Goal: Transaction & Acquisition: Purchase product/service

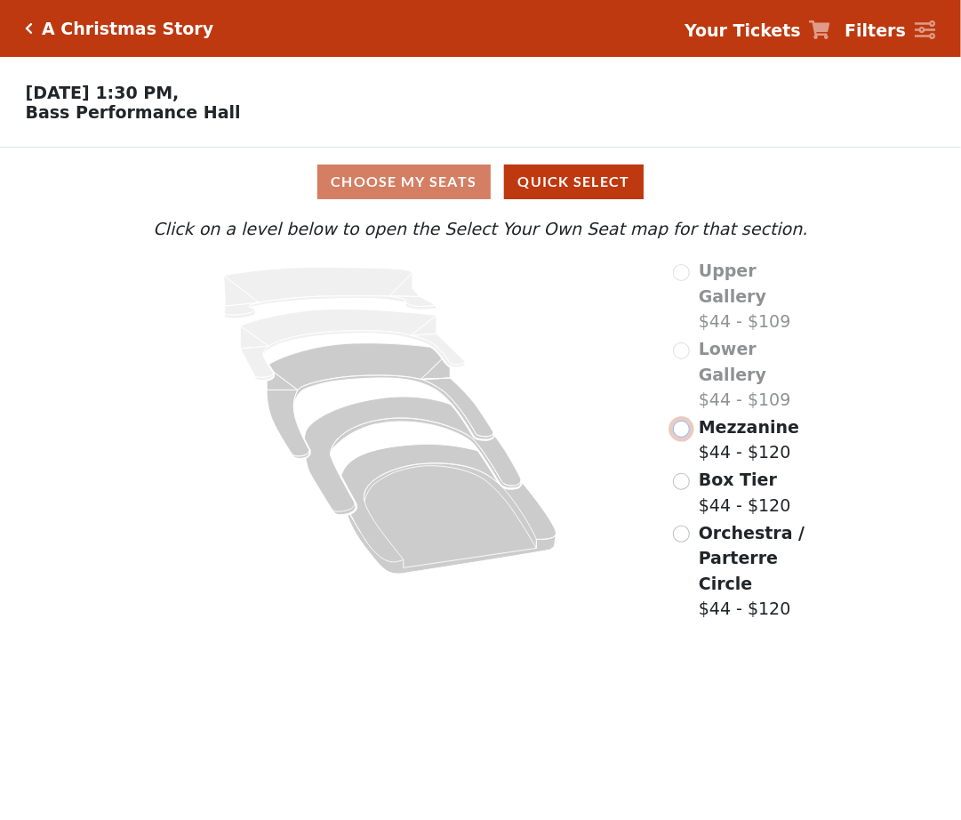
click at [681, 421] on input "radio" at bounding box center [681, 429] width 17 height 17
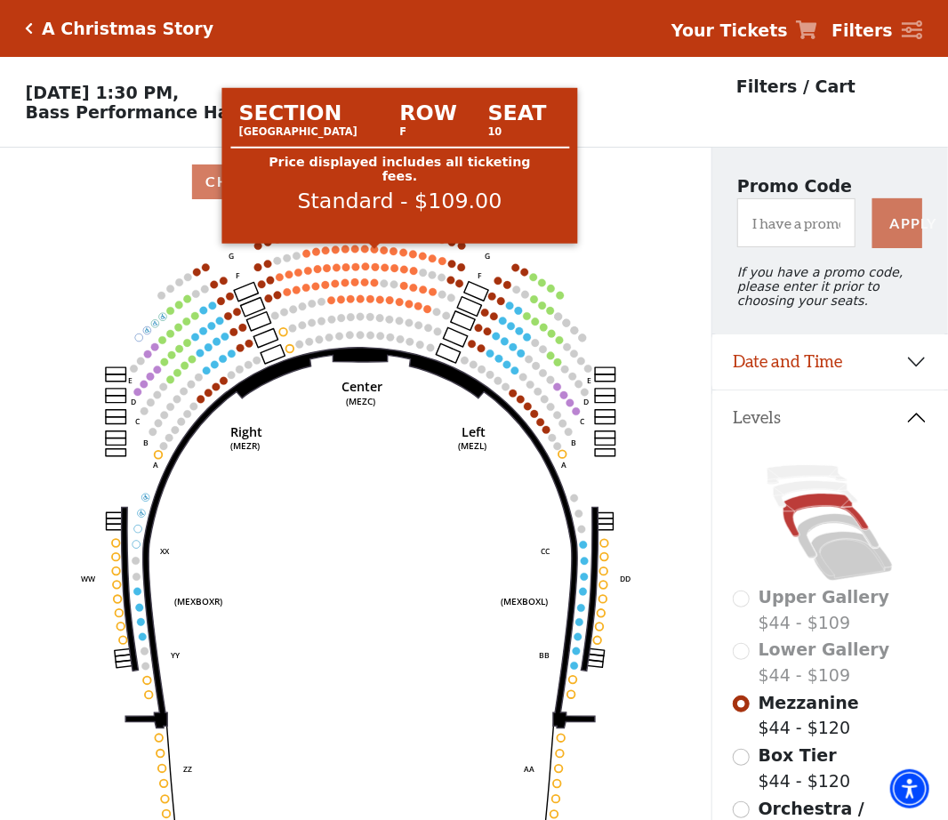
click at [372, 253] on circle at bounding box center [375, 249] width 8 height 8
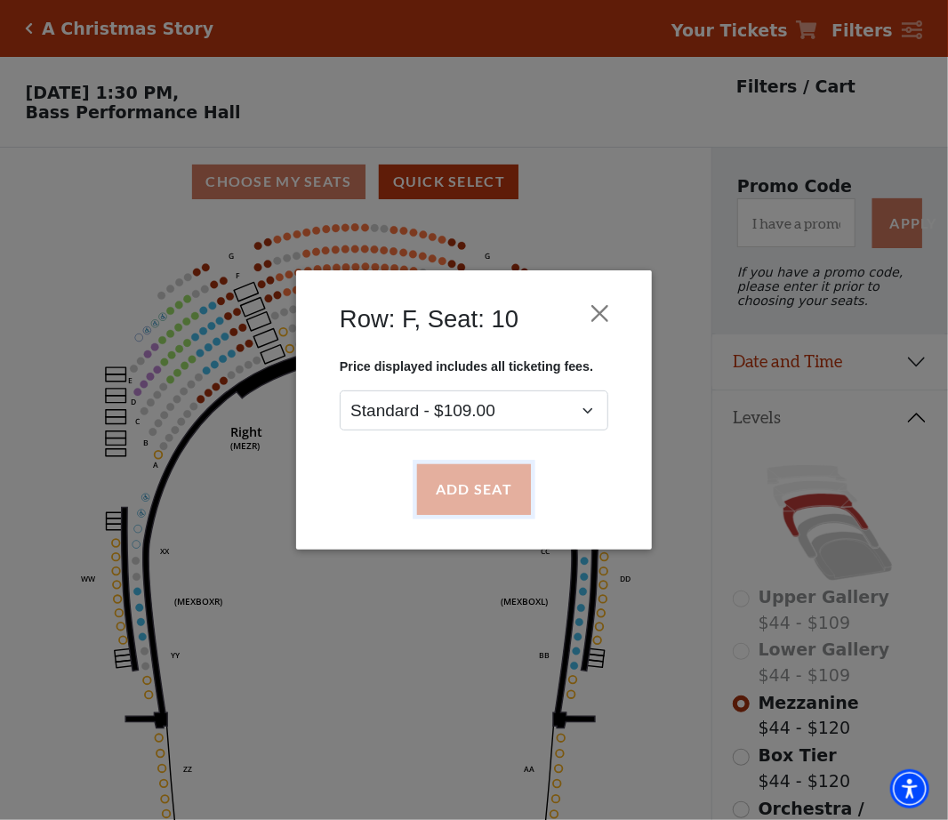
click at [457, 495] on button "Add Seat" at bounding box center [474, 489] width 114 height 50
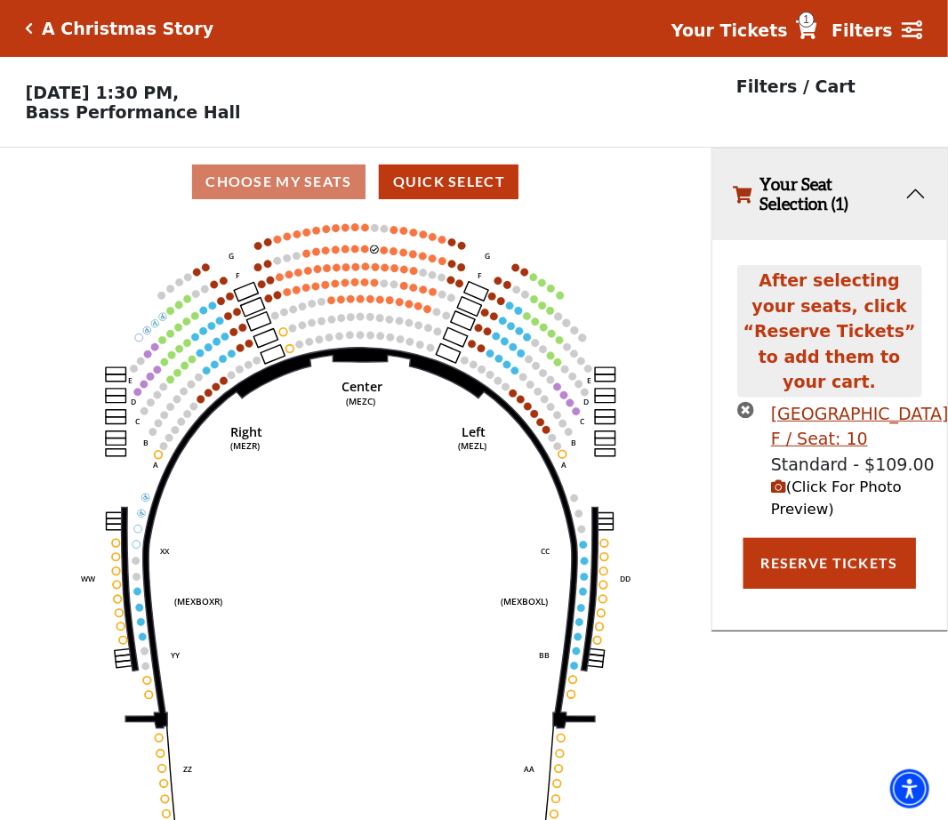
click at [383, 253] on circle at bounding box center [385, 250] width 8 height 8
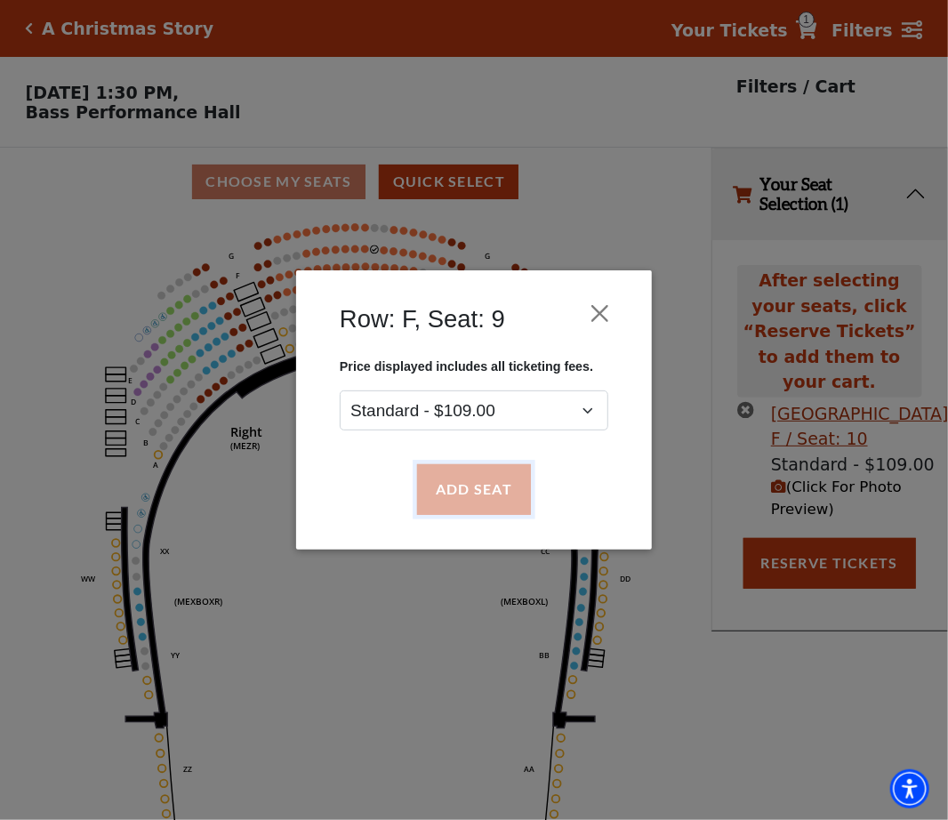
click at [476, 474] on button "Add Seat" at bounding box center [474, 489] width 114 height 50
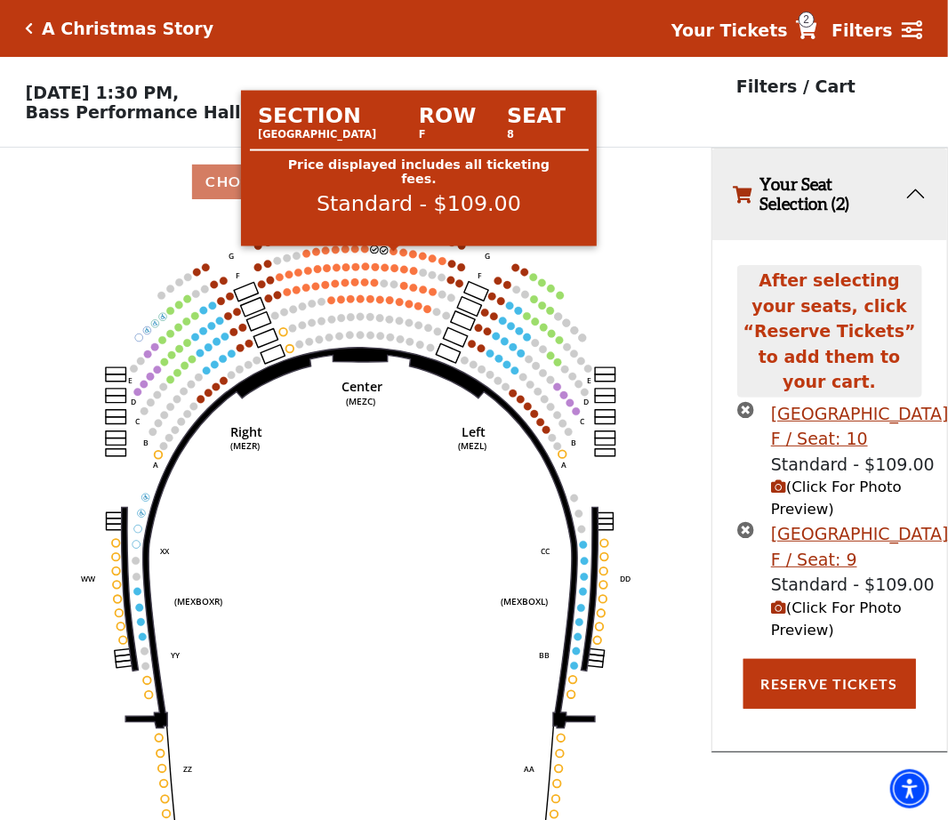
click at [395, 253] on circle at bounding box center [394, 251] width 8 height 8
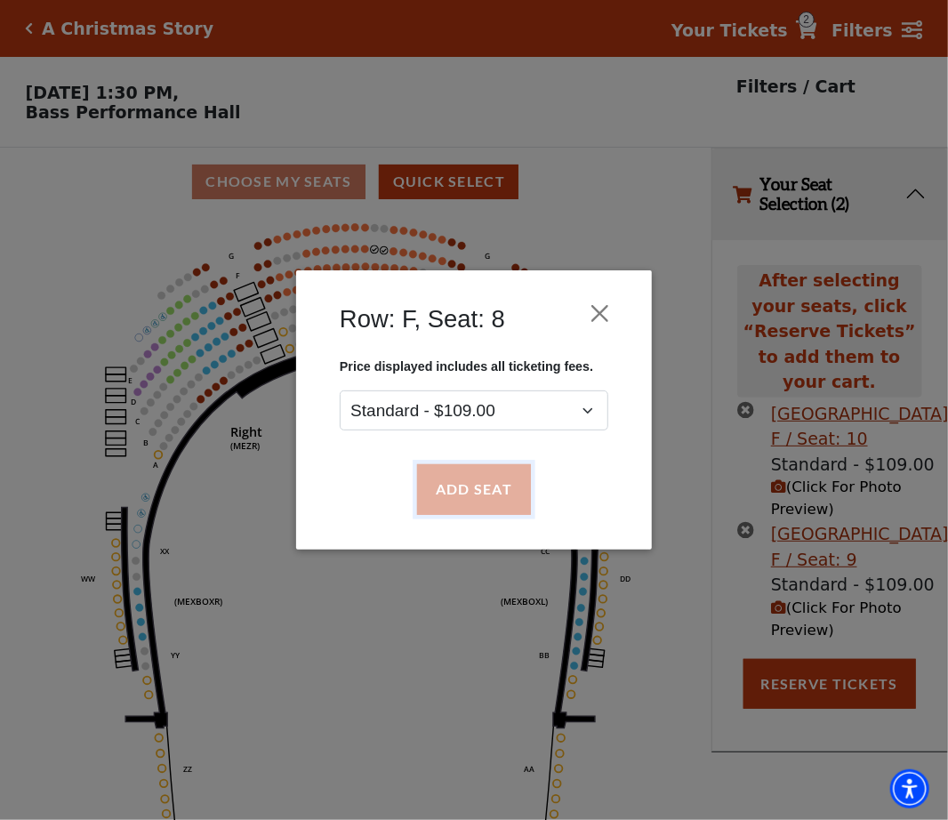
click at [437, 476] on button "Add Seat" at bounding box center [474, 489] width 114 height 50
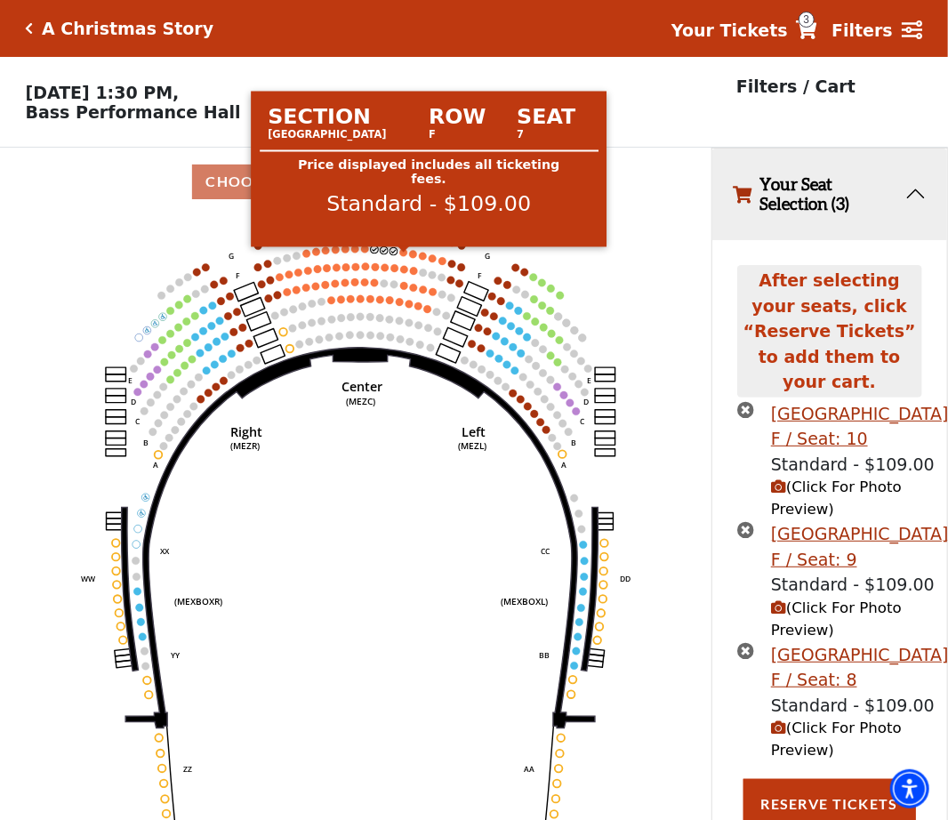
click at [401, 256] on circle at bounding box center [403, 252] width 8 height 8
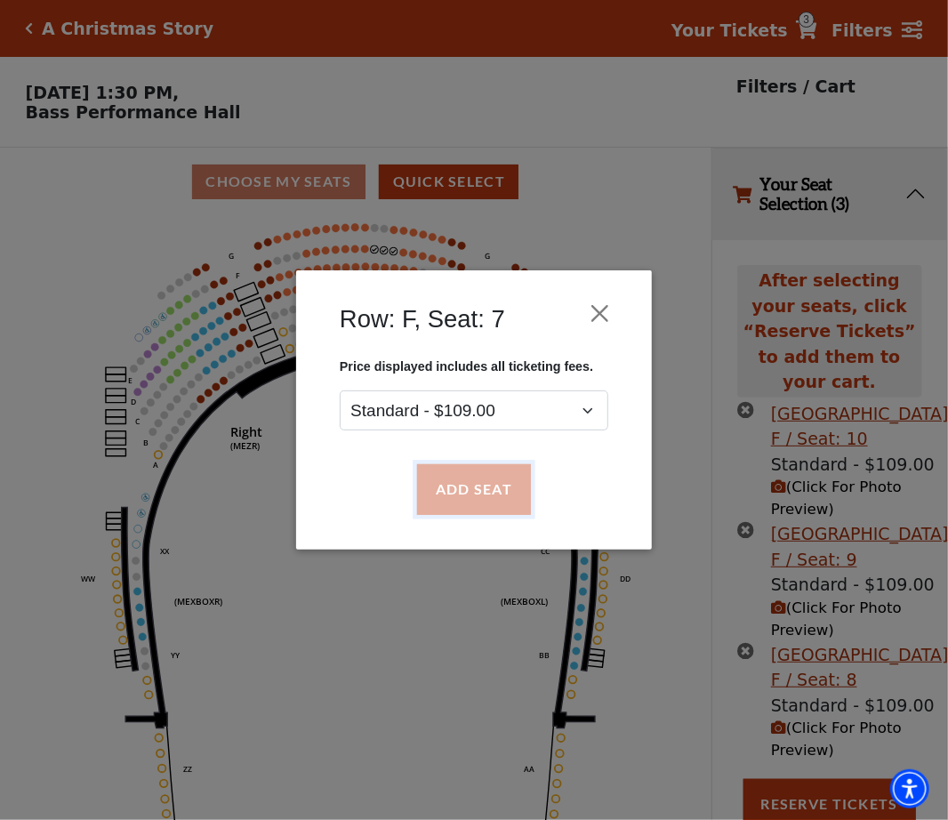
click at [485, 487] on button "Add Seat" at bounding box center [474, 489] width 114 height 50
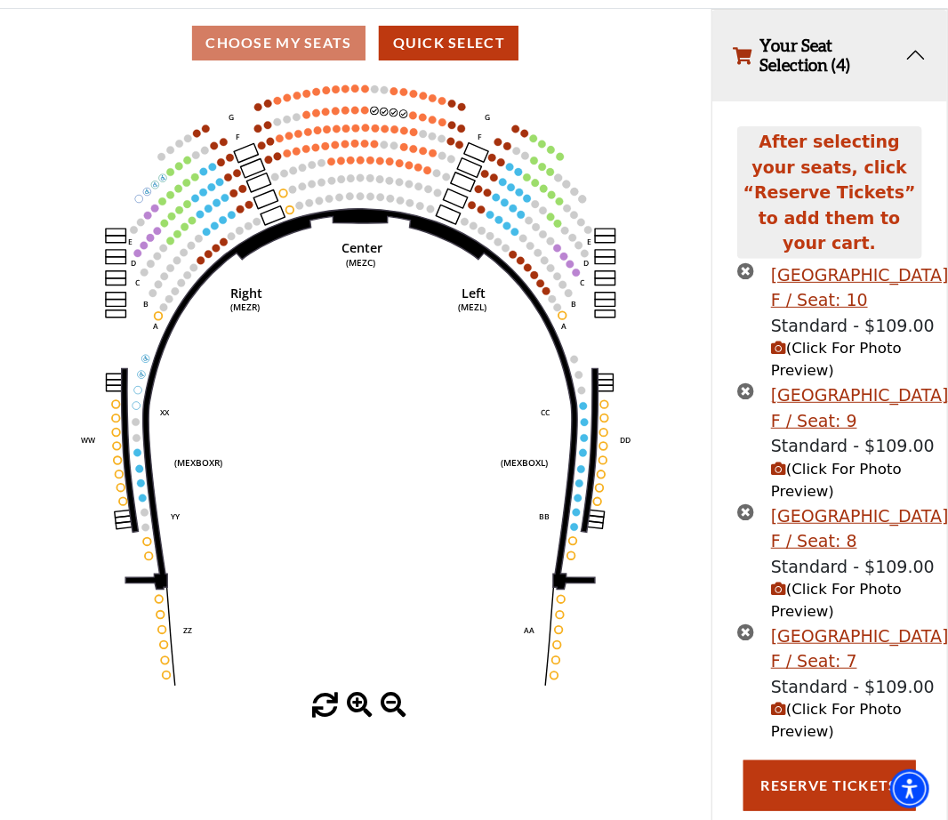
scroll to position [152, 0]
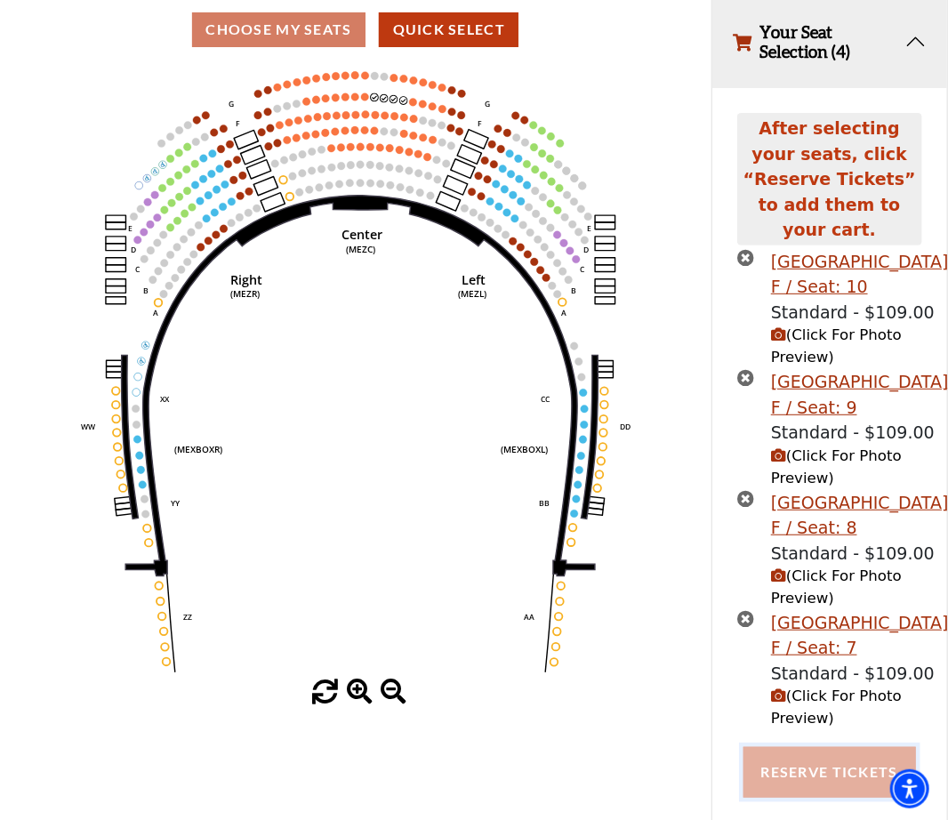
click at [785, 747] on button "Reserve Tickets" at bounding box center [830, 772] width 173 height 50
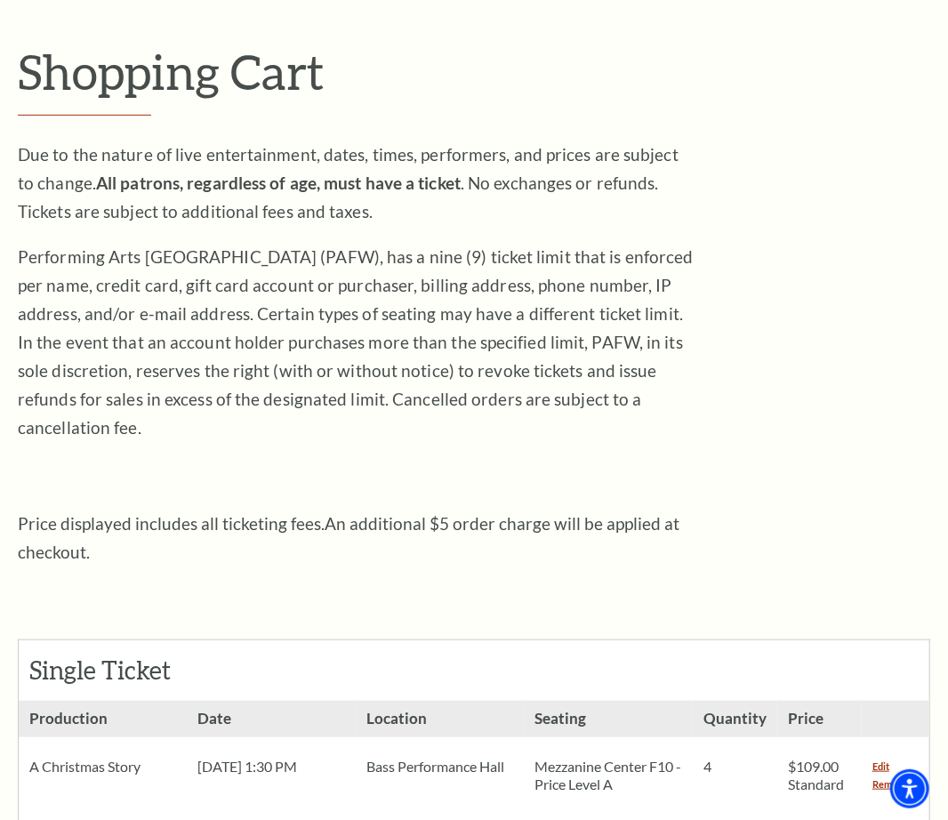
scroll to position [622, 0]
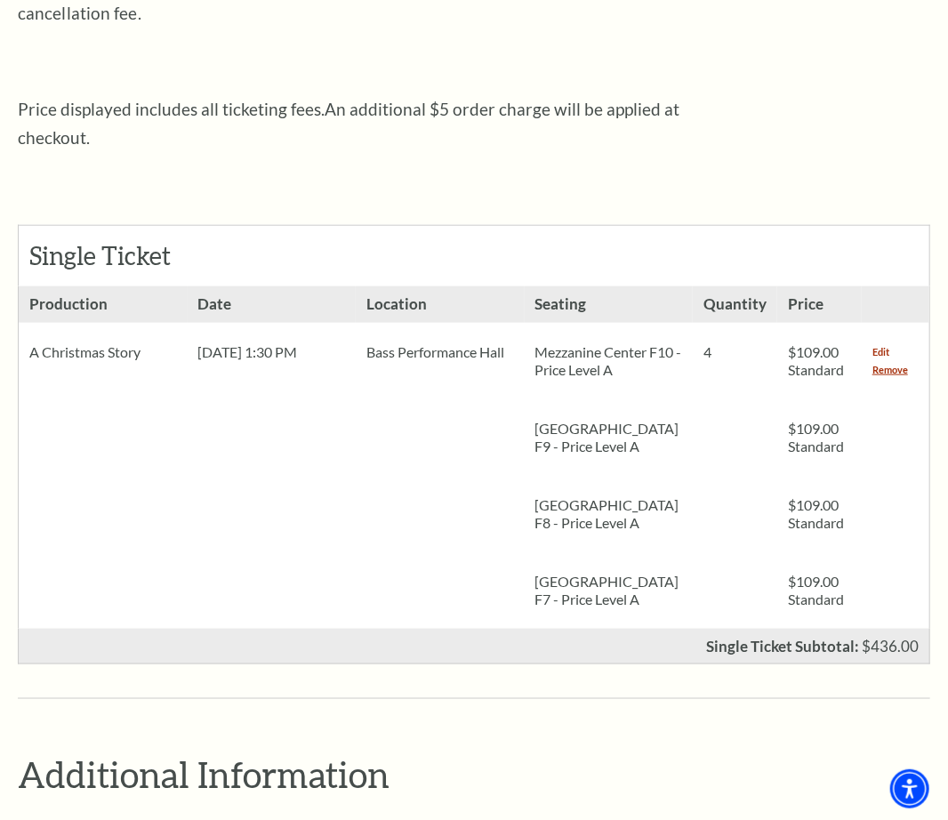
click at [881, 343] on link "Edit" at bounding box center [881, 352] width 17 height 18
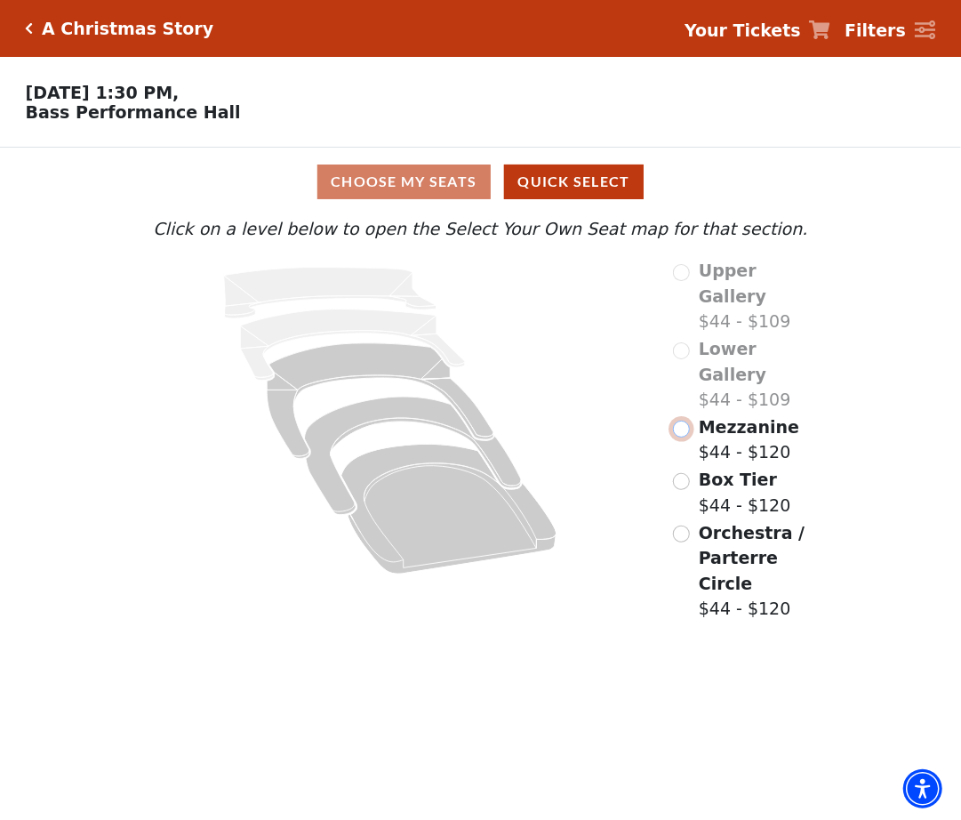
click at [683, 421] on input "Mezzanine$44 - $120\a" at bounding box center [681, 429] width 17 height 17
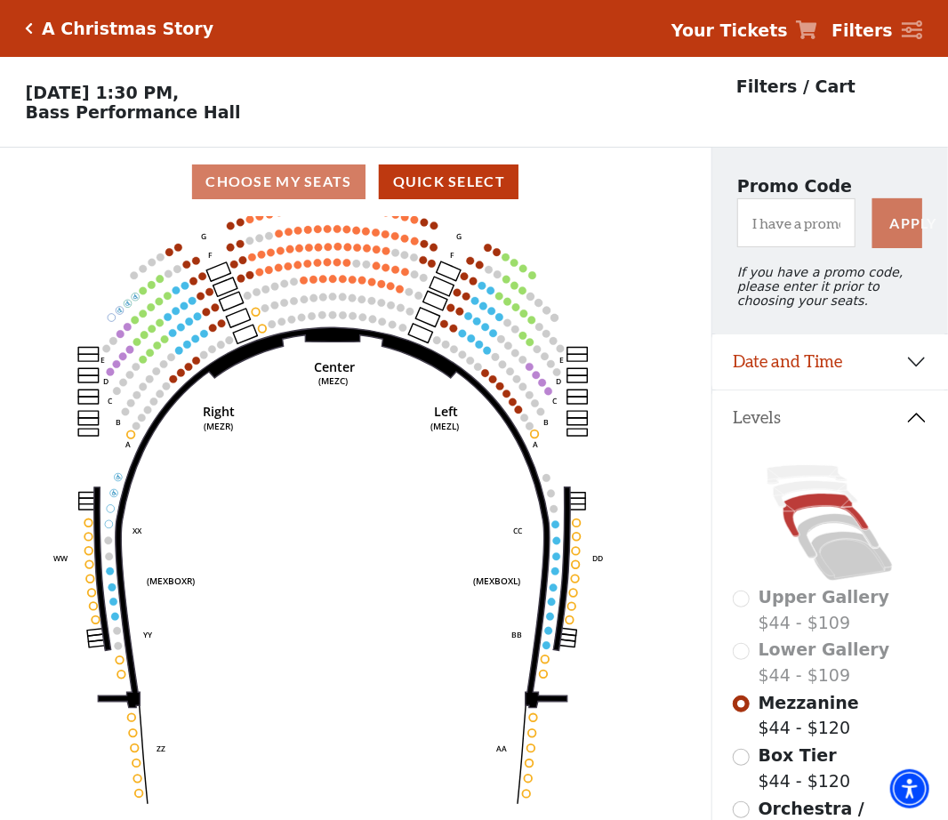
drag, startPoint x: 361, startPoint y: 547, endPoint x: 318, endPoint y: 461, distance: 96.7
click at [333, 527] on icon "Center (MEZC) Right (MEZR) Left (MEZL) (MEXBOXR) (MEXBOXL) XX WW CC DD YY BB ZZ…" at bounding box center [356, 523] width 640 height 615
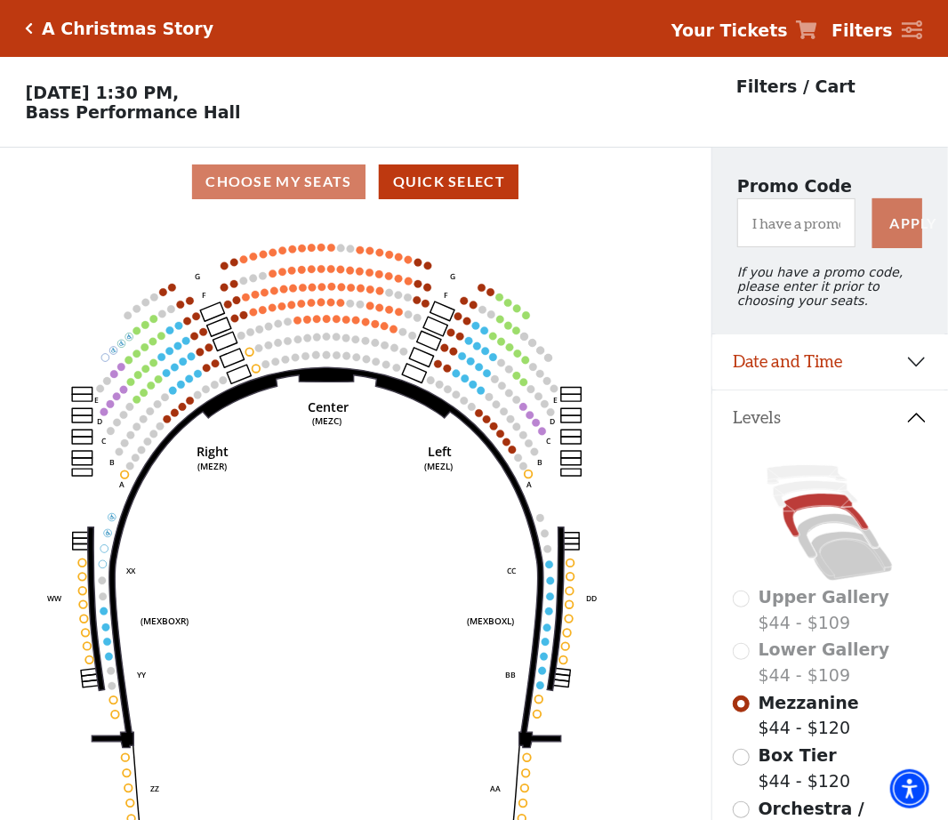
drag, startPoint x: 284, startPoint y: 469, endPoint x: 283, endPoint y: 495, distance: 26.7
click at [283, 495] on icon "Center (MEZC) Right (MEZR) Left (MEZL) (MEXBOXR) (MEXBOXL) XX WW CC DD YY BB ZZ…" at bounding box center [356, 523] width 640 height 615
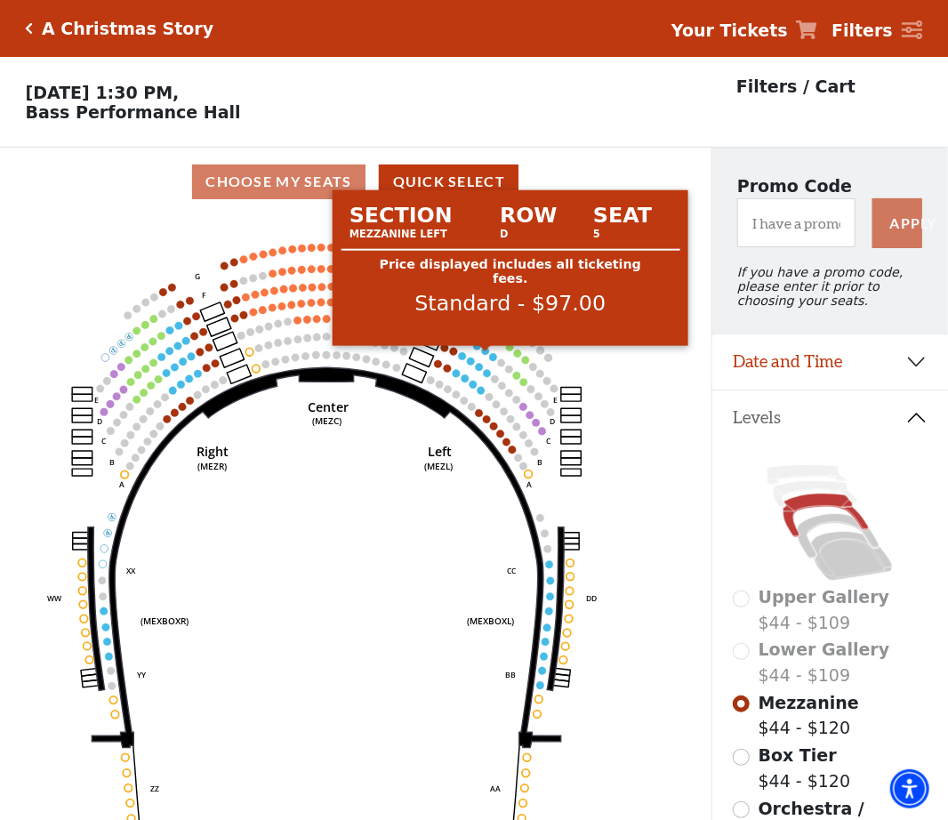
click at [482, 355] on circle at bounding box center [486, 351] width 8 height 8
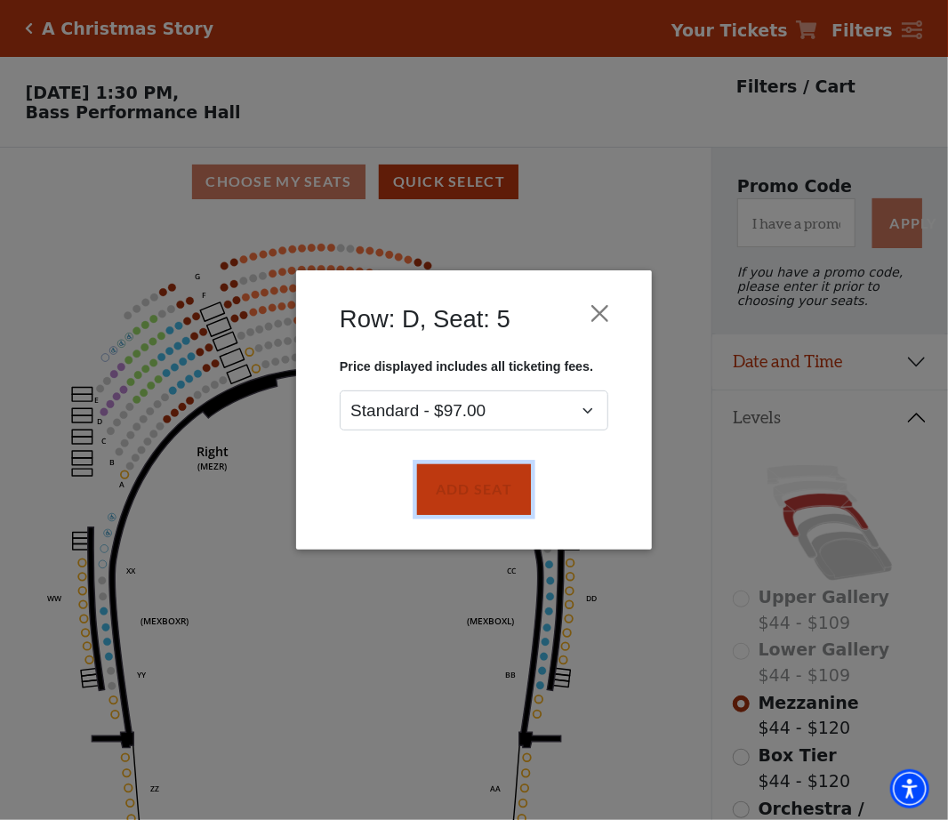
drag, startPoint x: 479, startPoint y: 509, endPoint x: 475, endPoint y: 441, distance: 67.7
click at [476, 509] on button "Add Seat" at bounding box center [474, 489] width 114 height 50
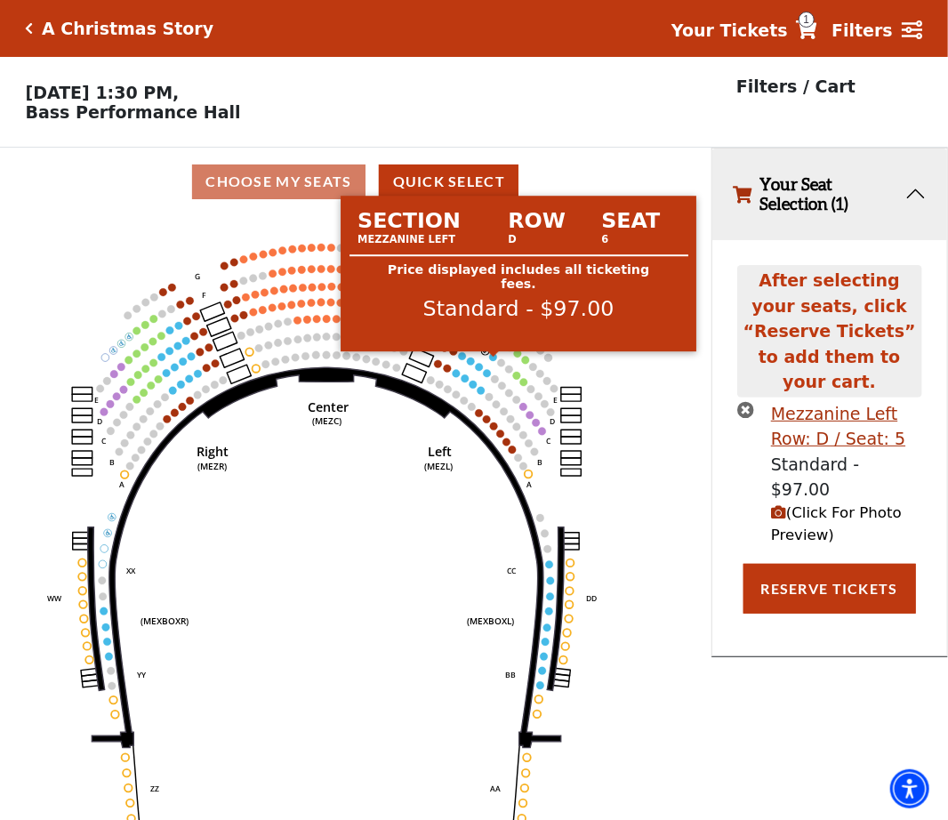
click at [490, 361] on circle at bounding box center [493, 357] width 8 height 8
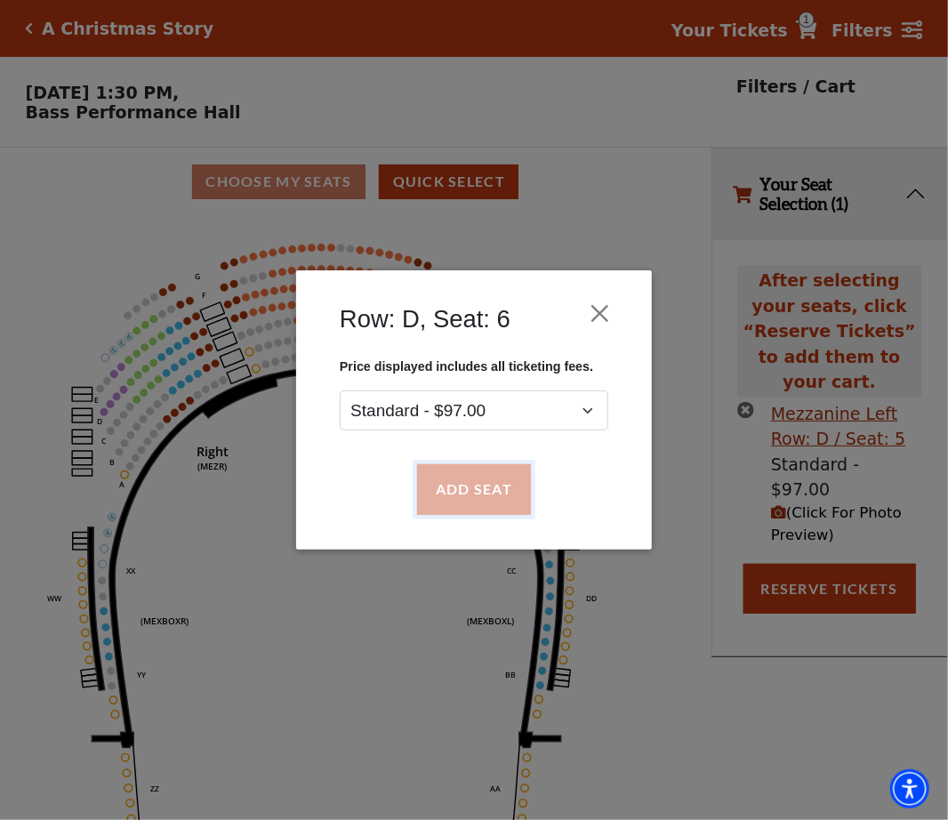
drag, startPoint x: 463, startPoint y: 494, endPoint x: 473, endPoint y: 471, distance: 25.5
click at [468, 487] on button "Add Seat" at bounding box center [474, 489] width 114 height 50
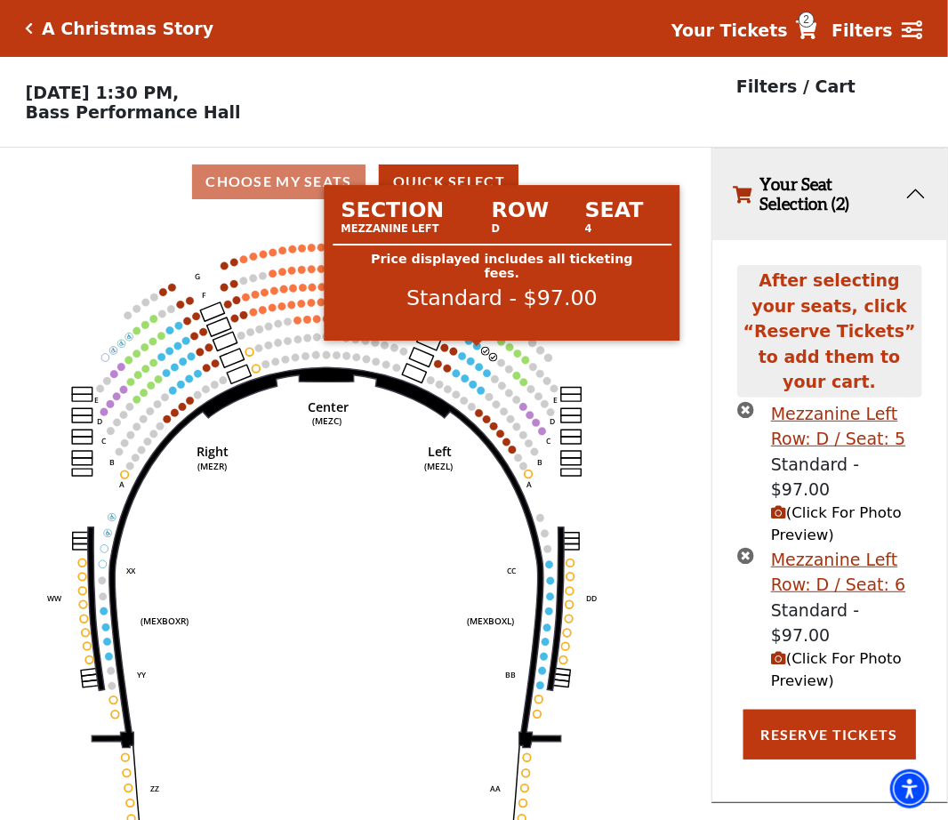
click at [476, 349] on circle at bounding box center [477, 346] width 8 height 8
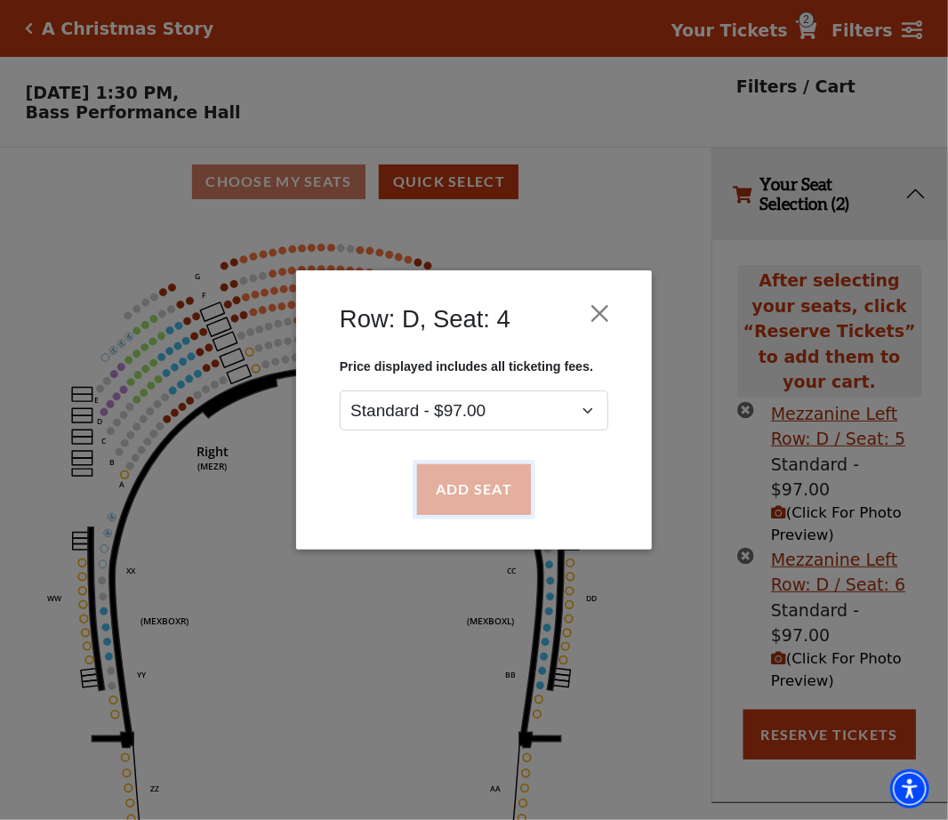
click at [443, 492] on button "Add Seat" at bounding box center [474, 489] width 114 height 50
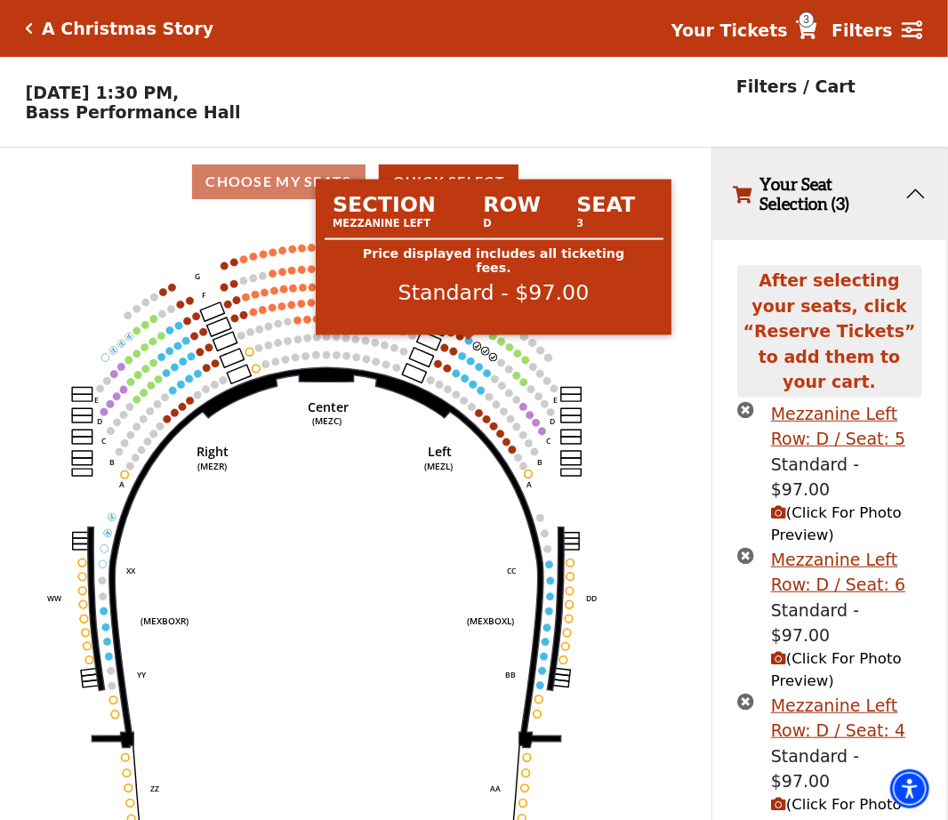
click at [469, 344] on circle at bounding box center [469, 341] width 8 height 8
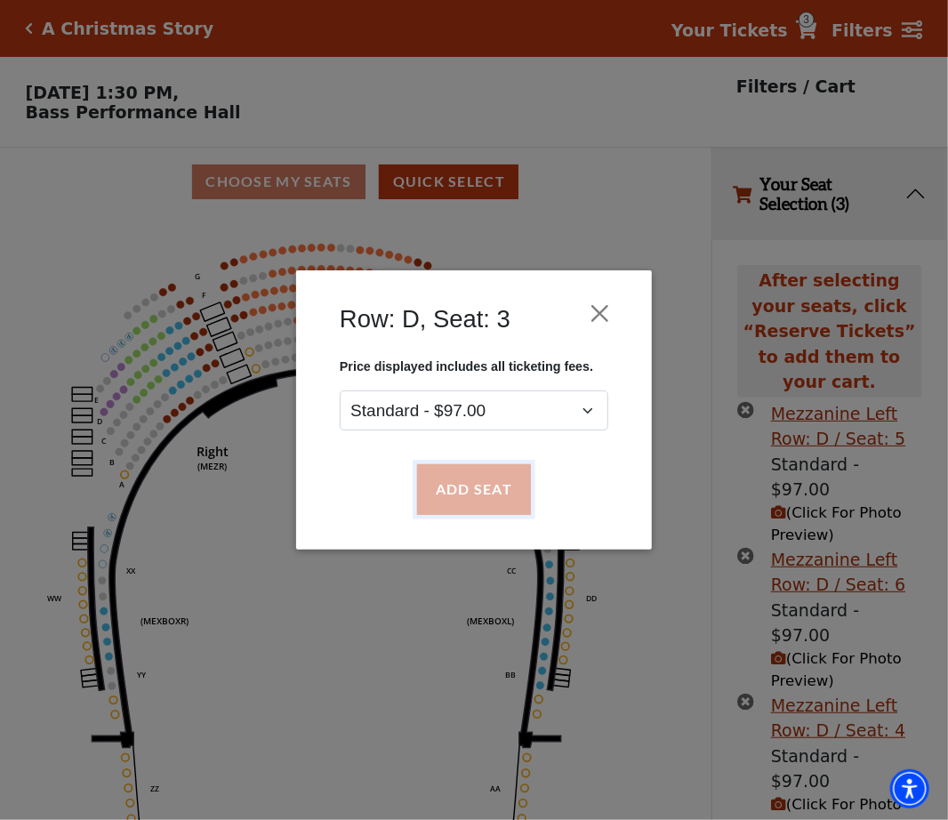
click at [457, 493] on button "Add Seat" at bounding box center [474, 489] width 114 height 50
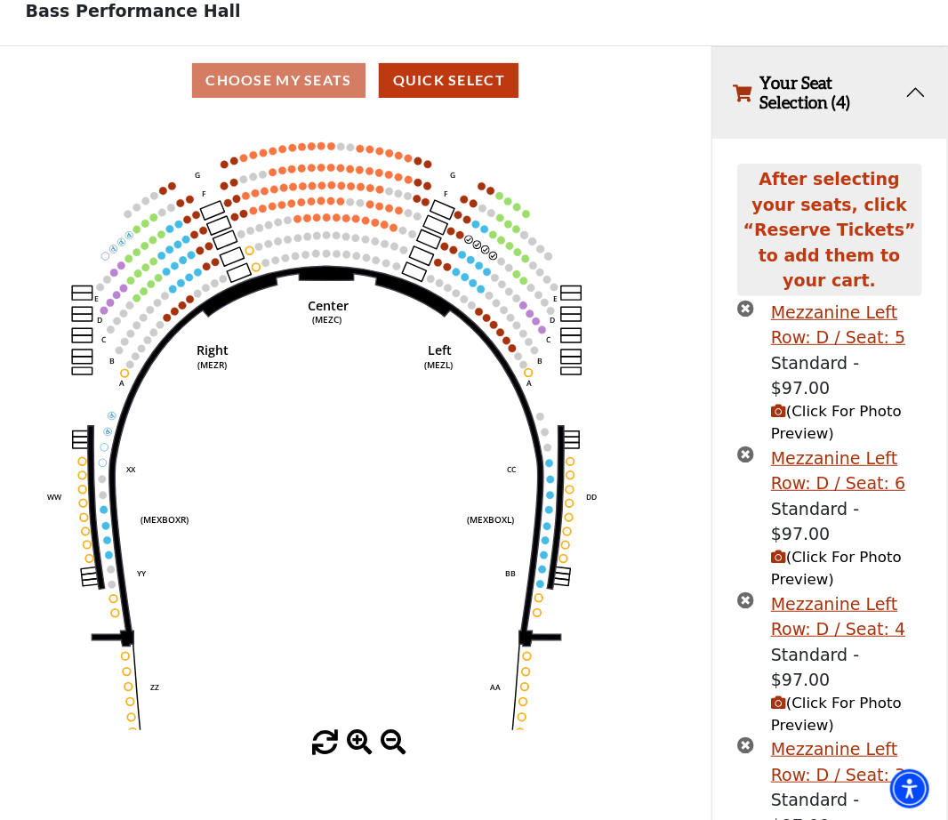
scroll to position [109, 0]
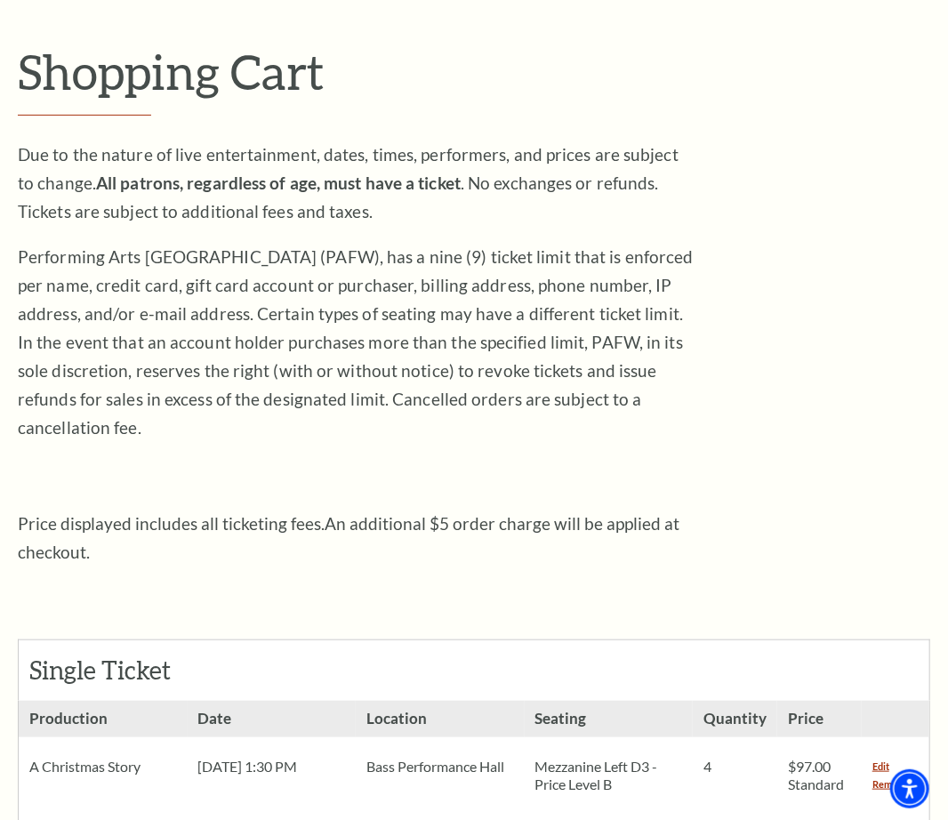
scroll to position [622, 0]
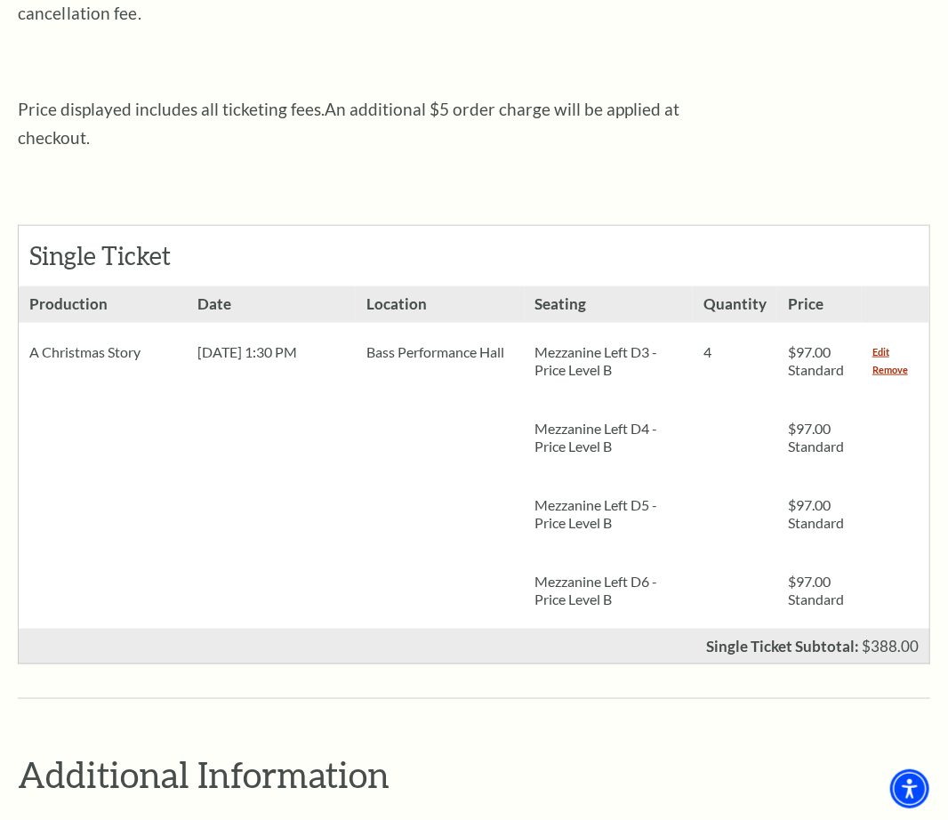
drag, startPoint x: 901, startPoint y: 342, endPoint x: 852, endPoint y: 342, distance: 48.9
click at [901, 361] on link "Remove" at bounding box center [891, 370] width 36 height 18
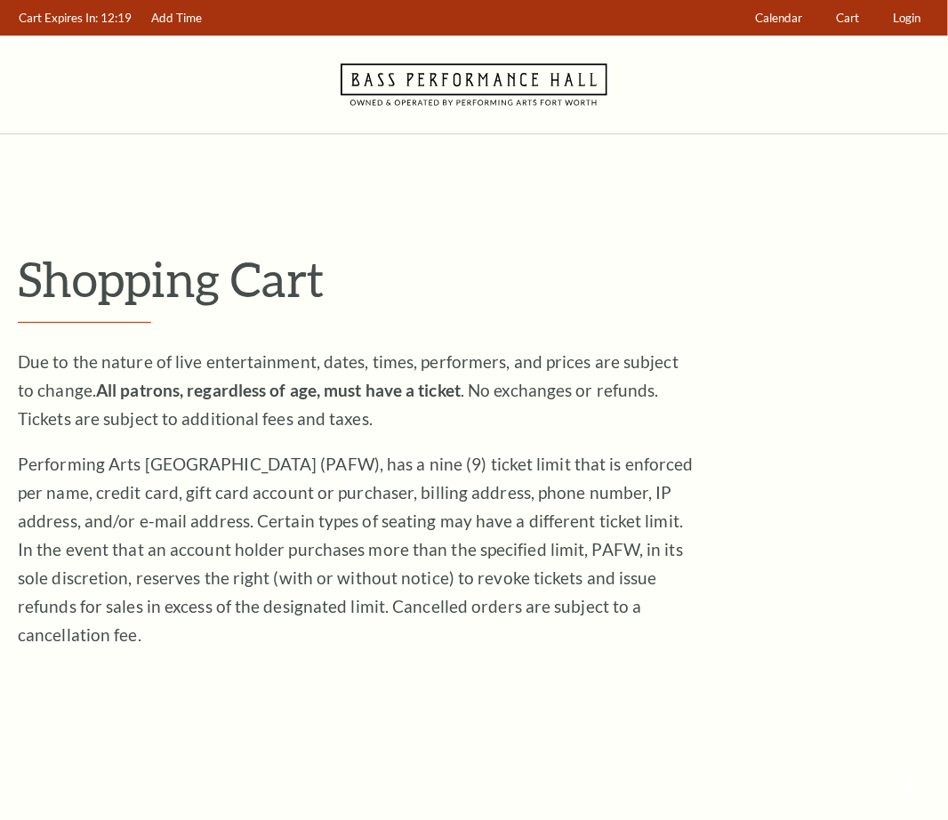
scroll to position [414, 0]
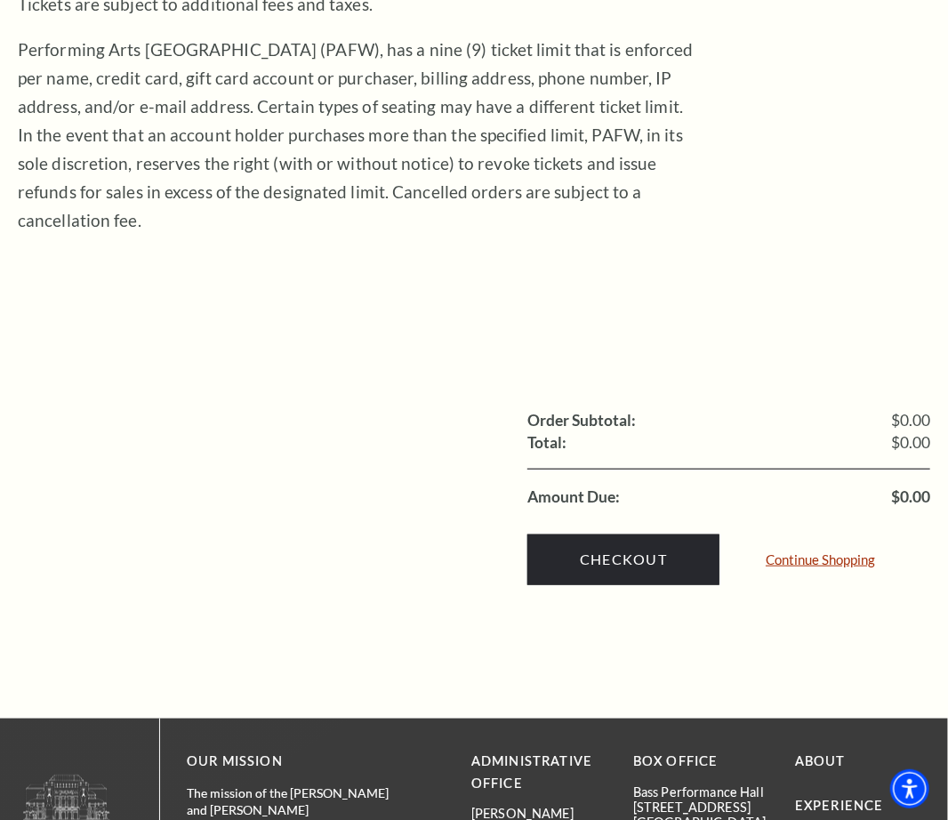
click at [817, 553] on link "Continue Shopping" at bounding box center [820, 559] width 109 height 13
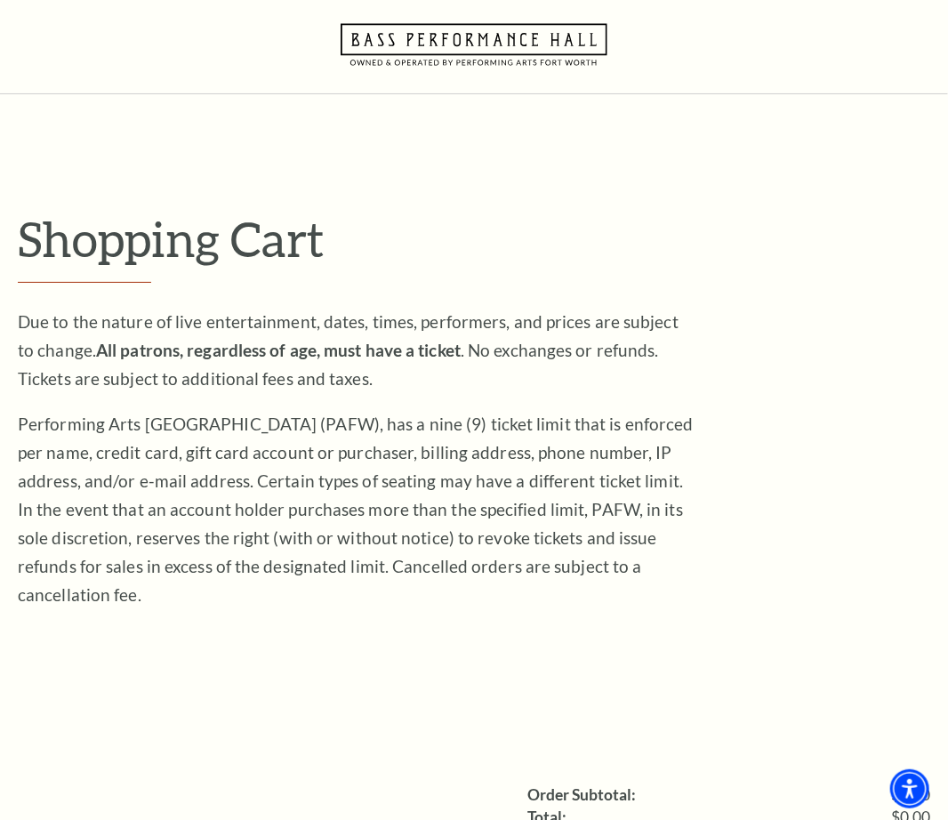
scroll to position [0, 0]
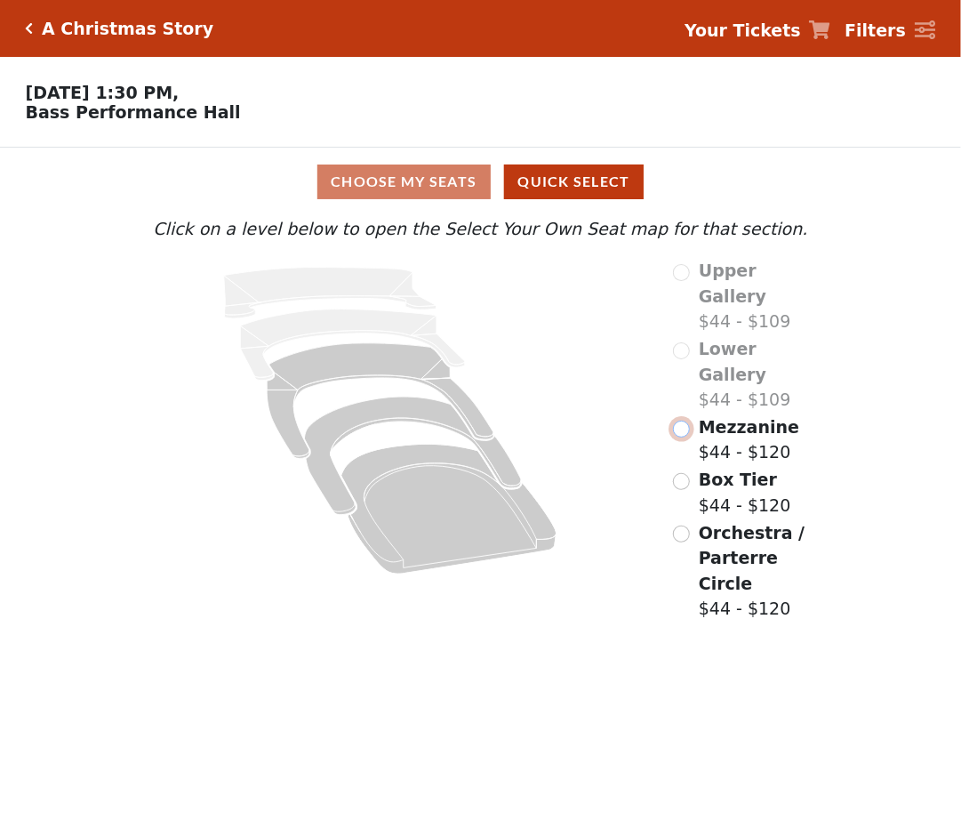
click at [683, 421] on input "radio" at bounding box center [681, 429] width 17 height 17
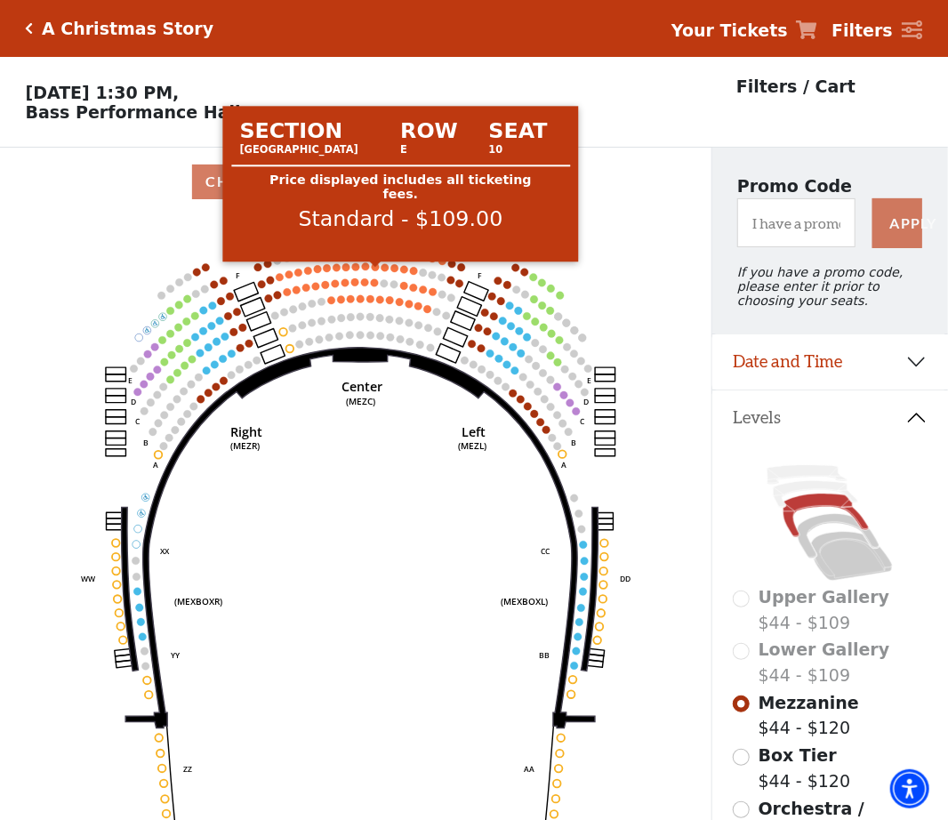
click at [377, 271] on circle at bounding box center [376, 267] width 8 height 8
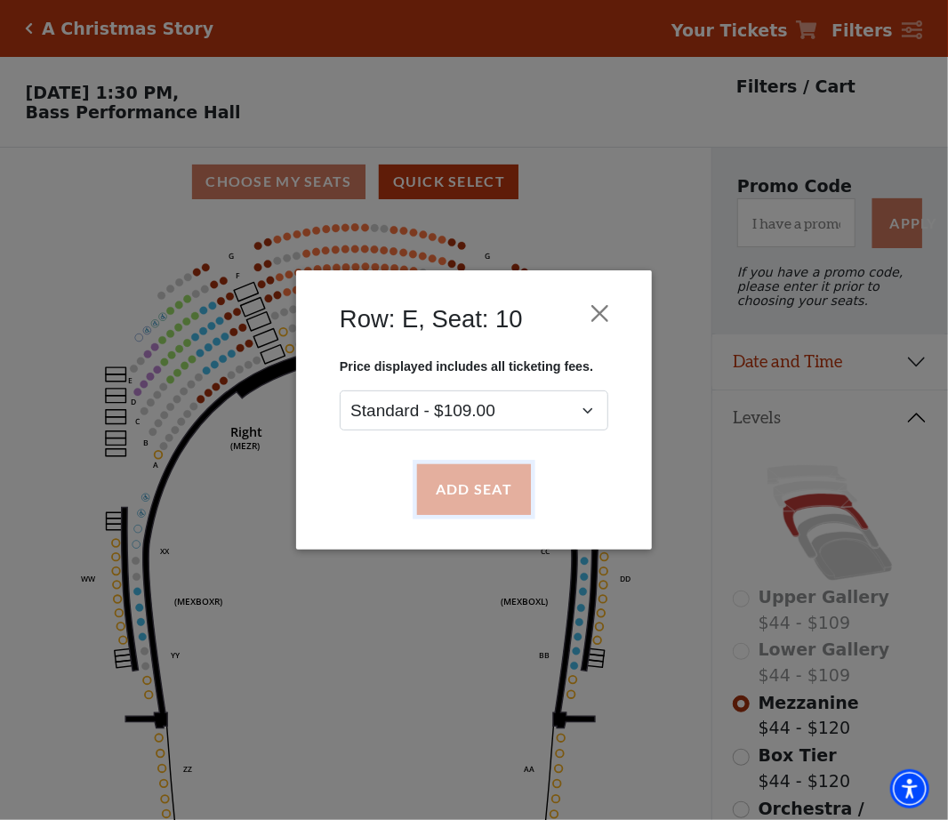
click at [479, 507] on button "Add Seat" at bounding box center [474, 489] width 114 height 50
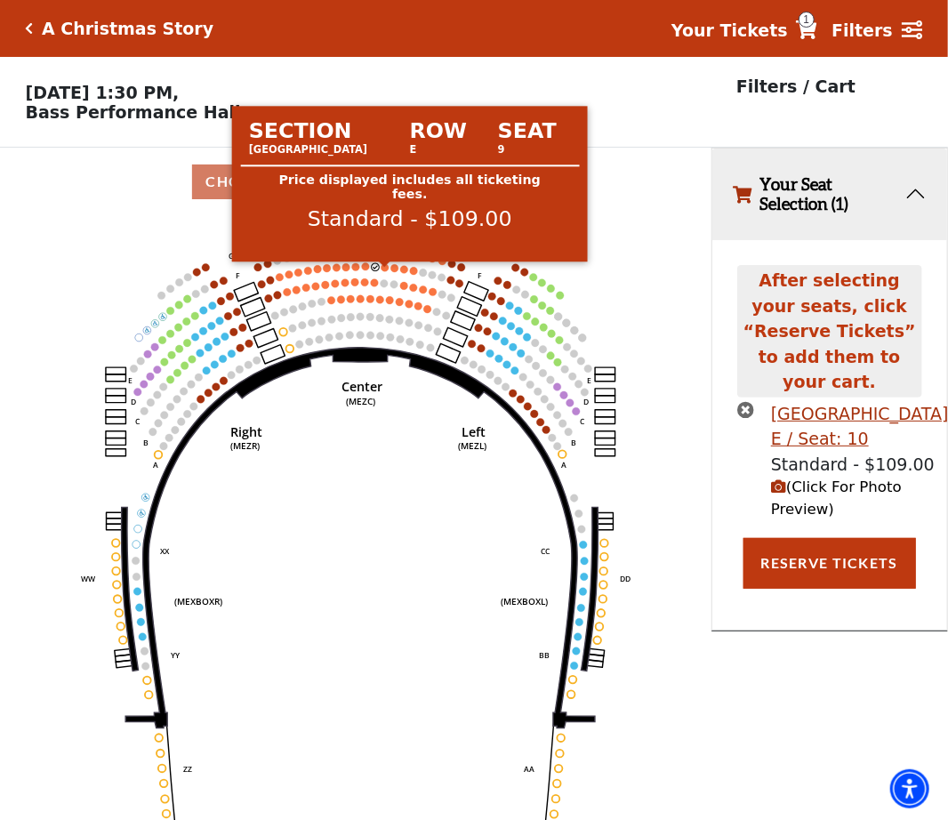
click at [386, 271] on circle at bounding box center [386, 267] width 8 height 8
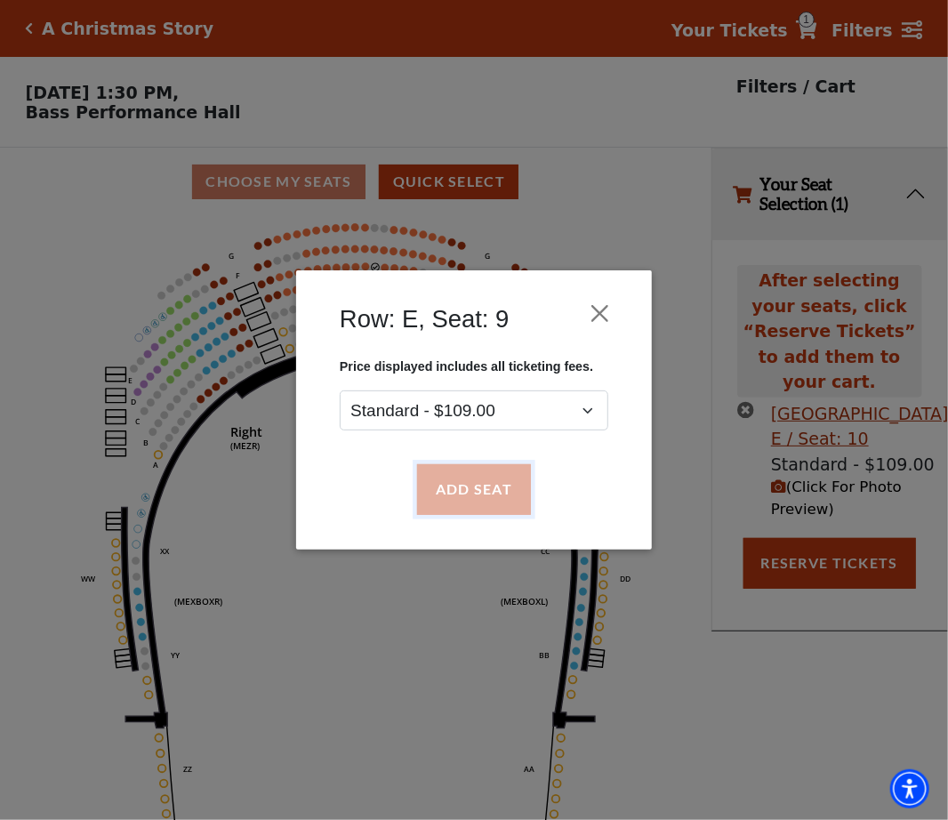
click at [470, 490] on button "Add Seat" at bounding box center [474, 489] width 114 height 50
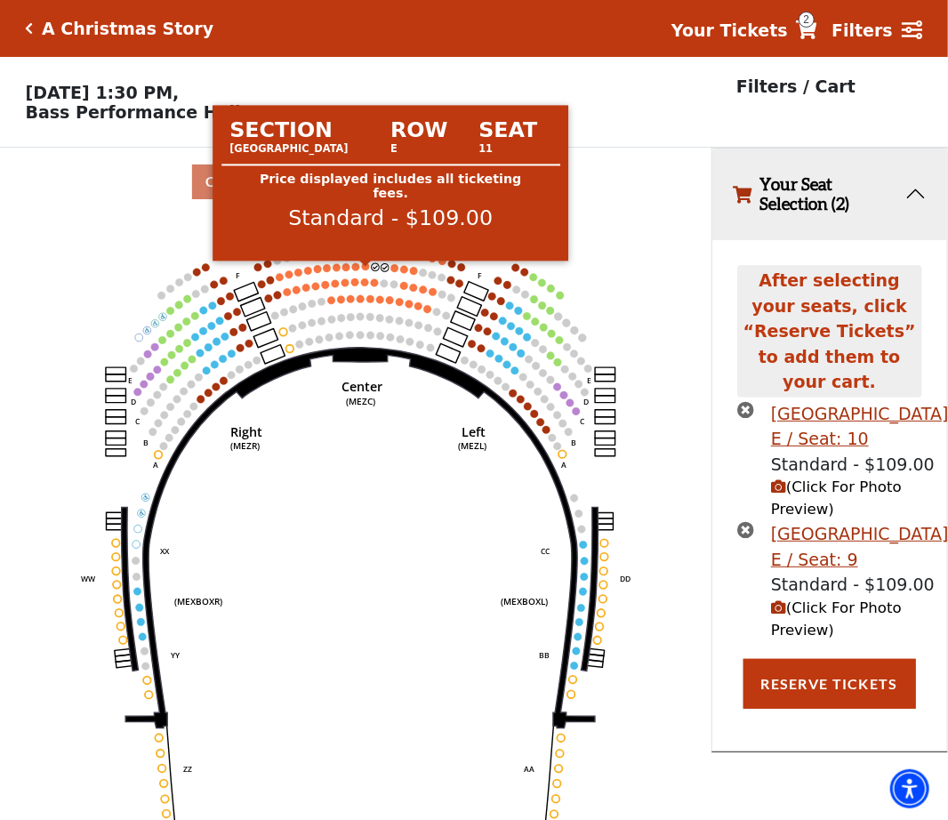
click at [366, 270] on circle at bounding box center [366, 266] width 8 height 8
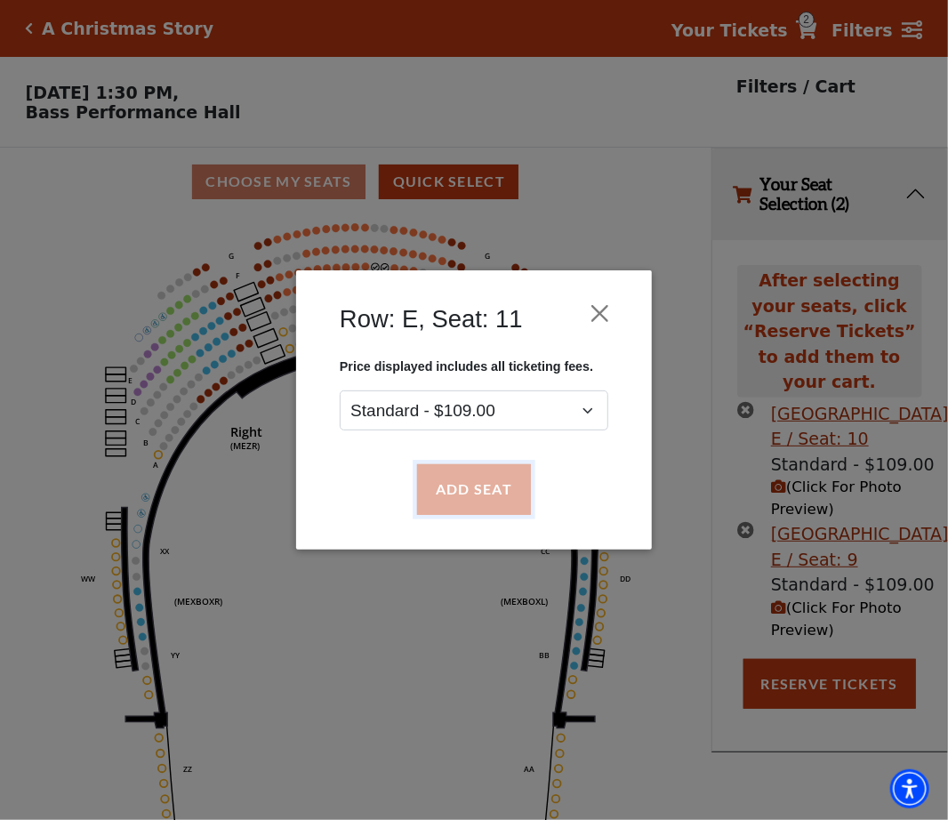
drag, startPoint x: 493, startPoint y: 499, endPoint x: 338, endPoint y: 330, distance: 229.2
click at [490, 499] on button "Add Seat" at bounding box center [474, 489] width 114 height 50
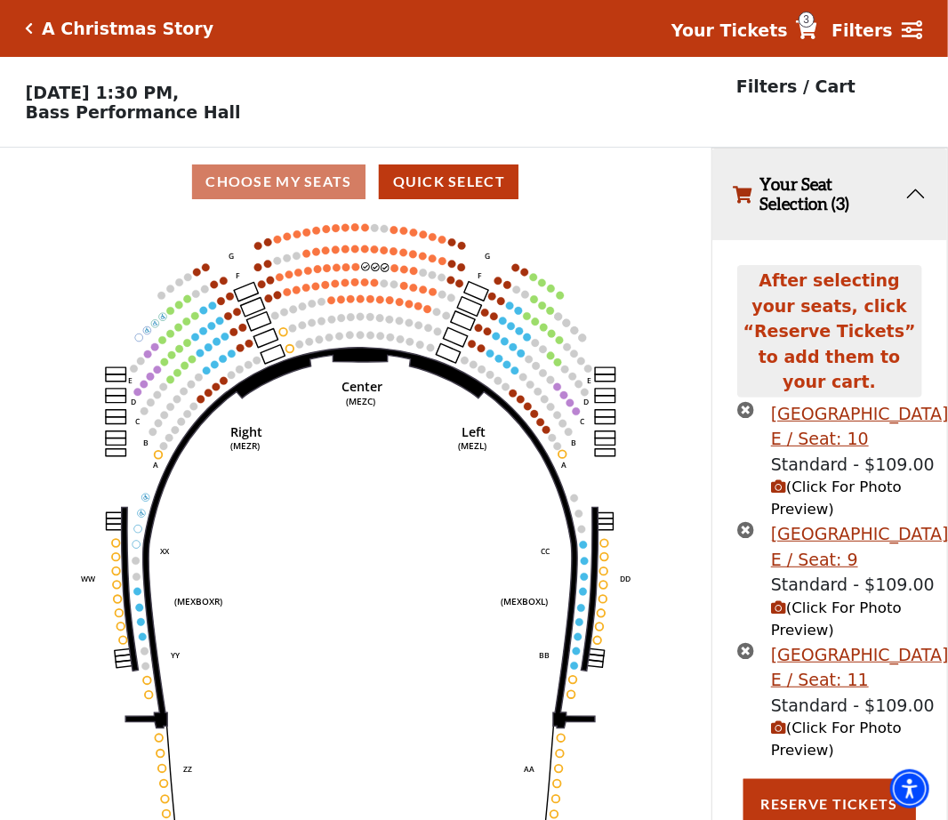
click at [356, 277] on icon "Center (MEZC) Right (MEZR) Left (MEZL) (MEXBOXR) (MEXBOXL) XX WW CC DD YY BB ZZ…" at bounding box center [356, 523] width 640 height 615
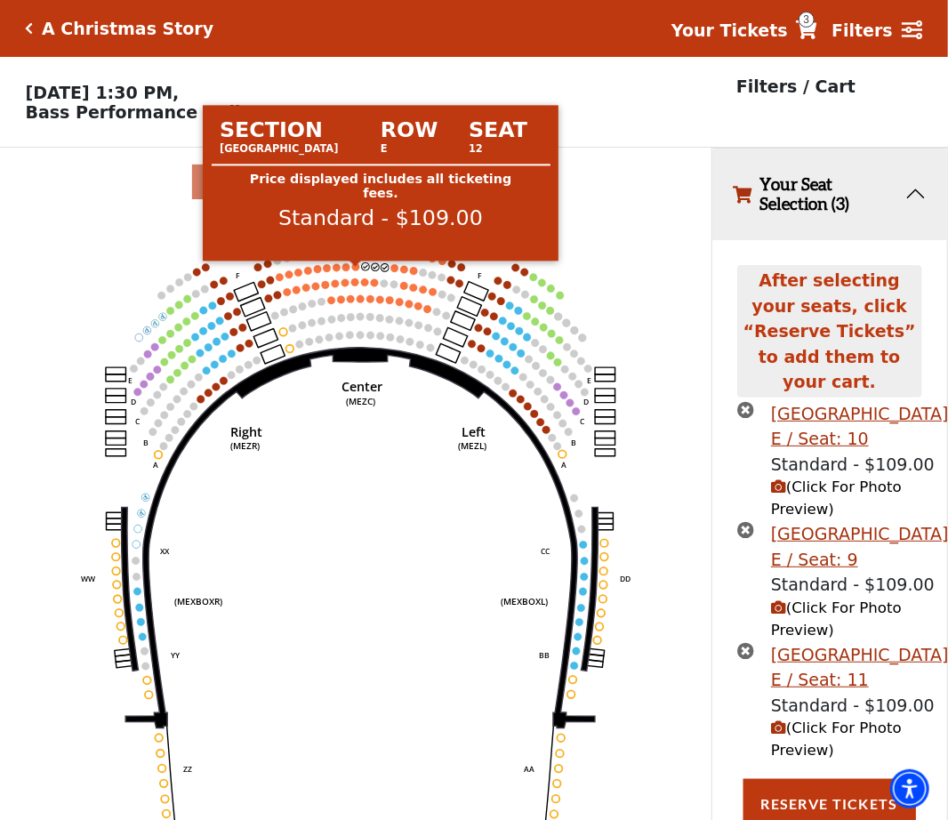
click at [356, 271] on circle at bounding box center [356, 267] width 8 height 8
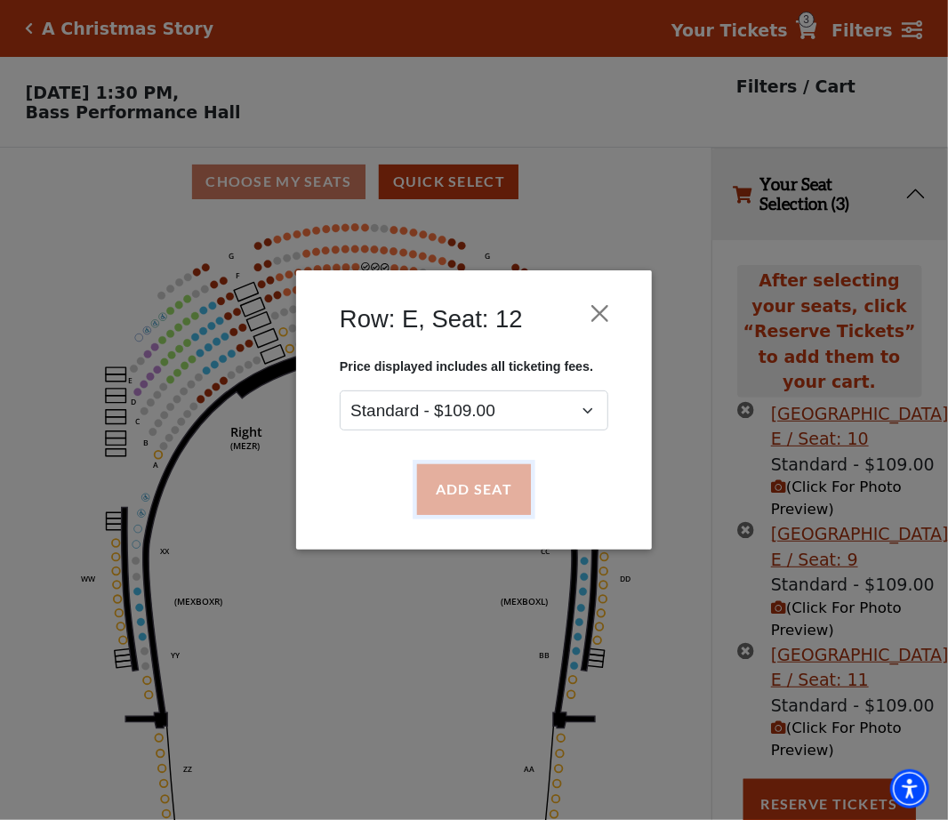
click at [463, 487] on button "Add Seat" at bounding box center [474, 489] width 114 height 50
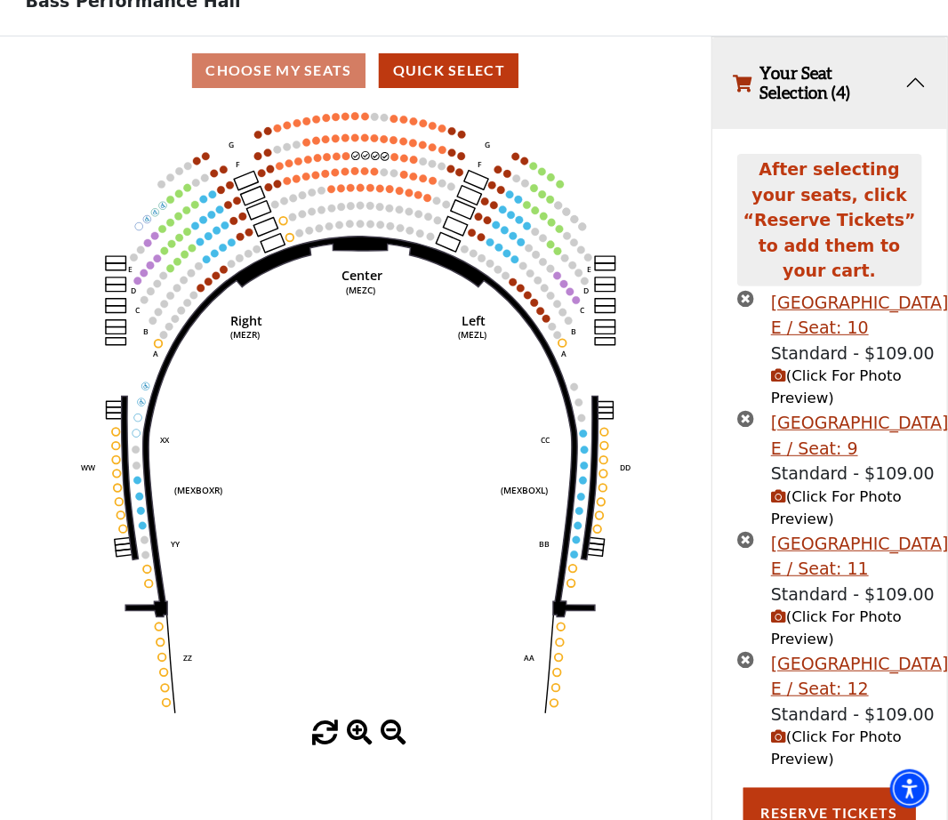
scroll to position [152, 0]
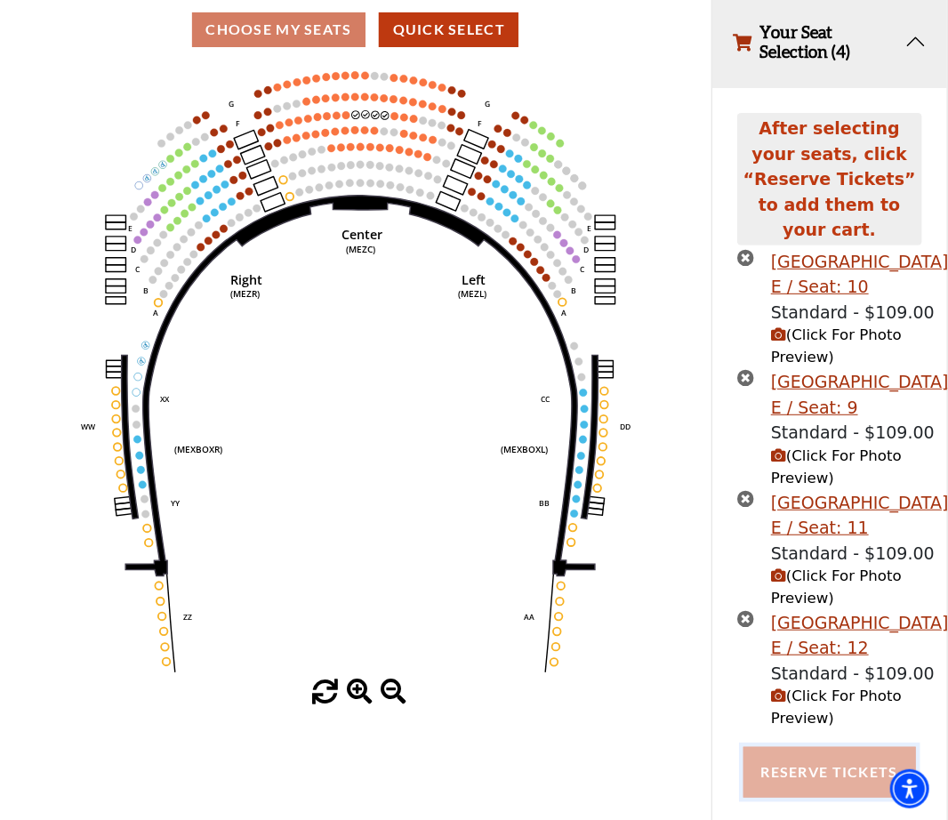
click at [859, 747] on button "Reserve Tickets" at bounding box center [830, 772] width 173 height 50
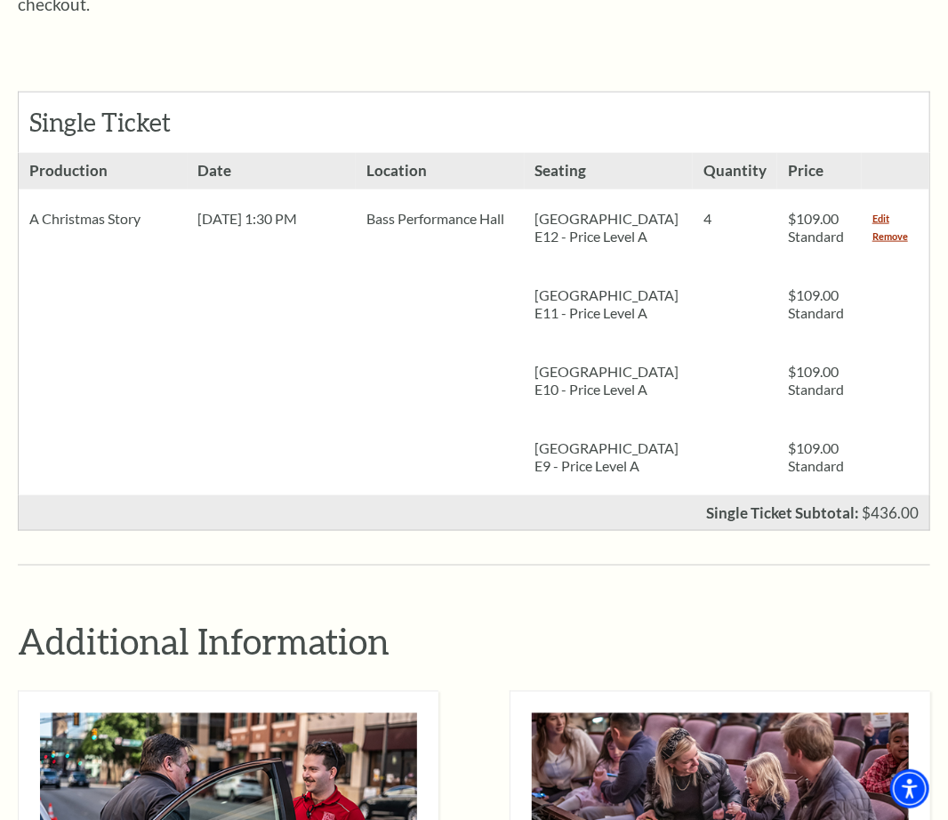
scroll to position [1586, 0]
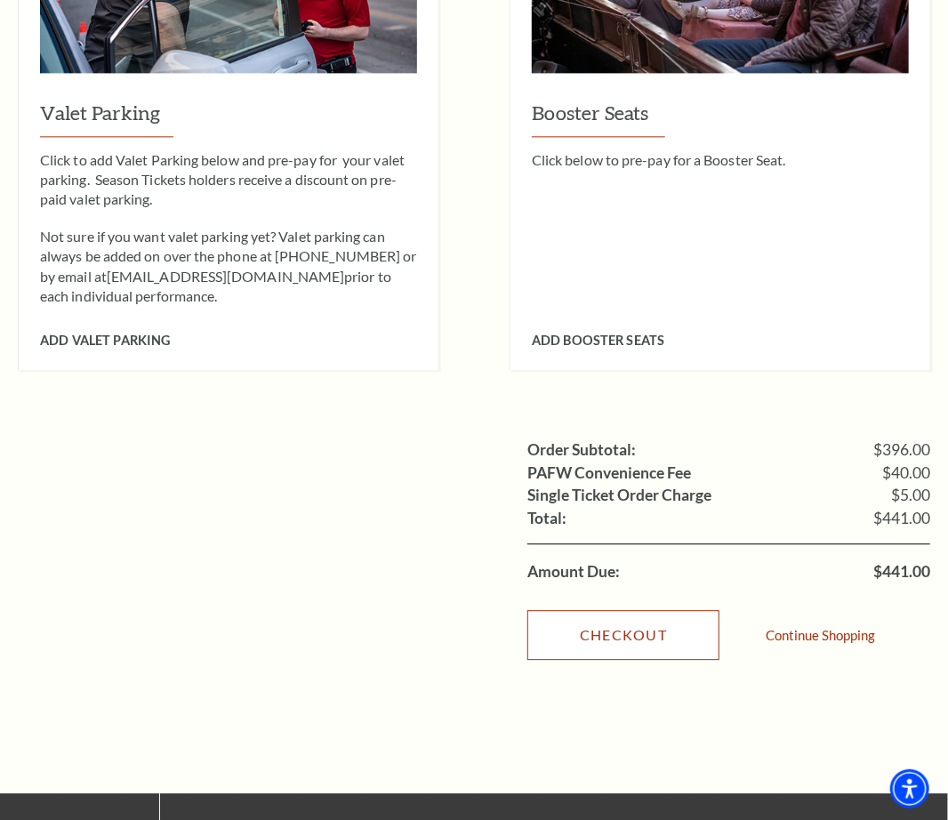
click at [629, 621] on link "Checkout" at bounding box center [623, 635] width 192 height 50
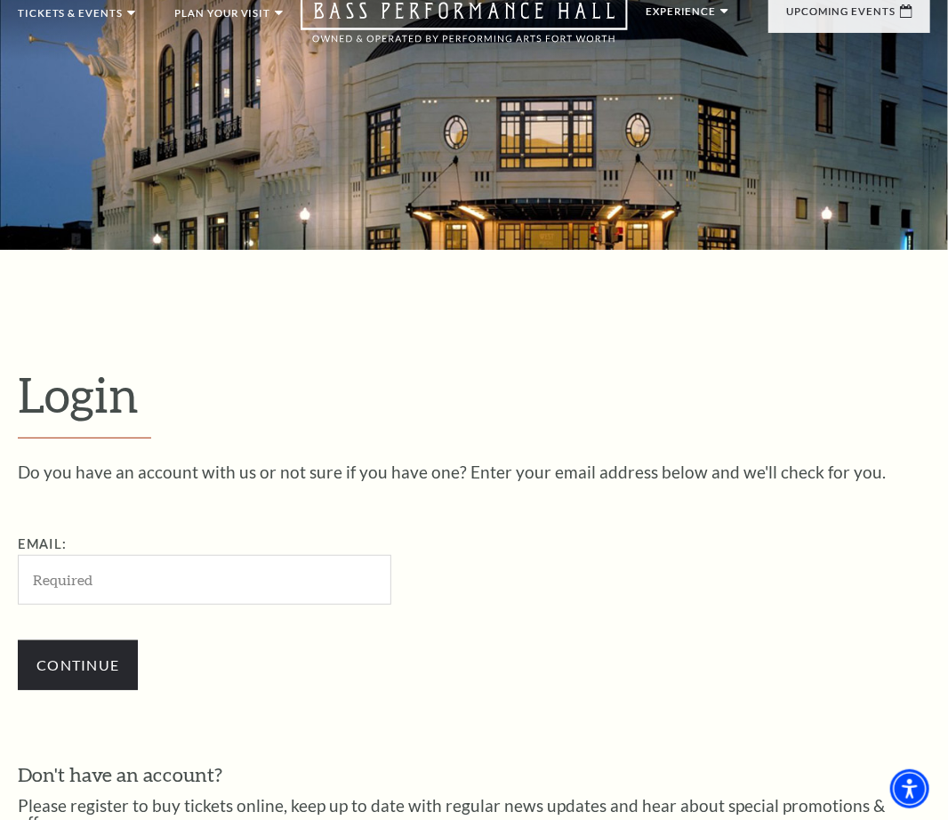
scroll to position [414, 0]
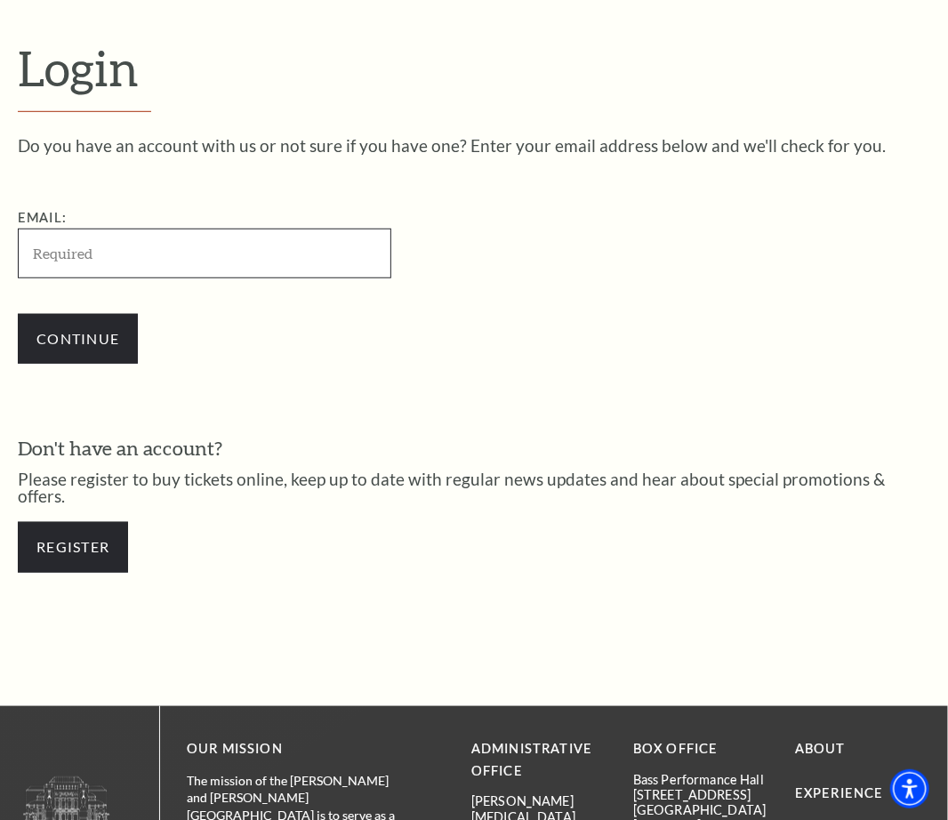
click at [96, 259] on input "Email:" at bounding box center [205, 253] width 374 height 49
type input "[EMAIL_ADDRESS][DOMAIN_NAME]"
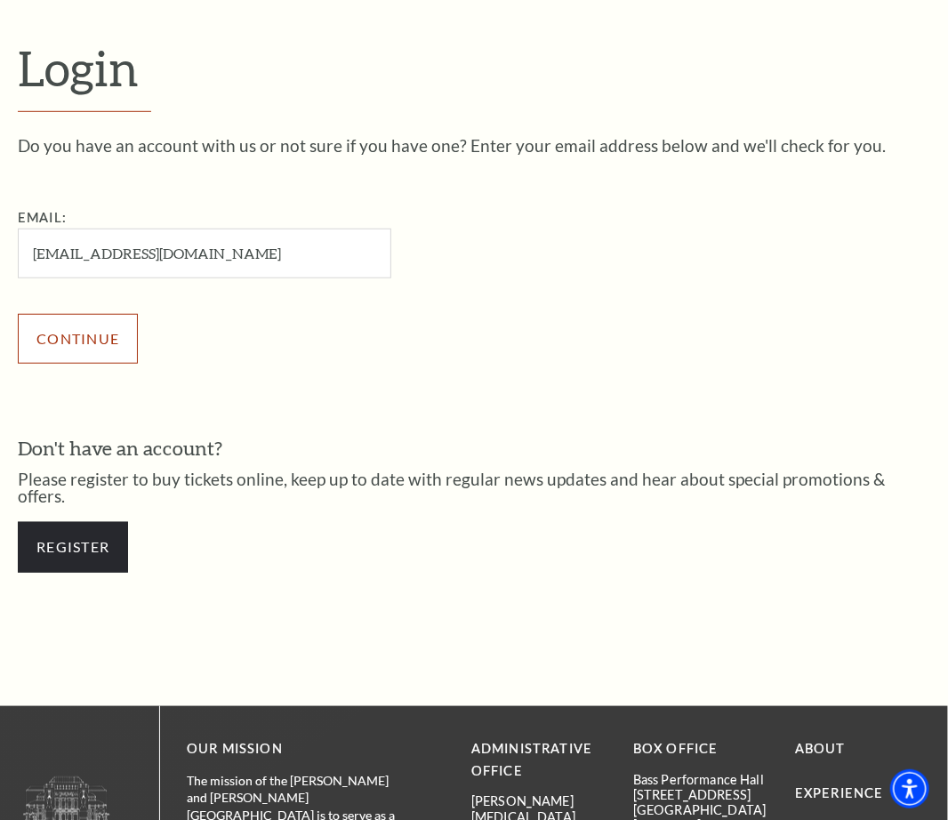
click at [93, 329] on input "Continue" at bounding box center [78, 339] width 120 height 50
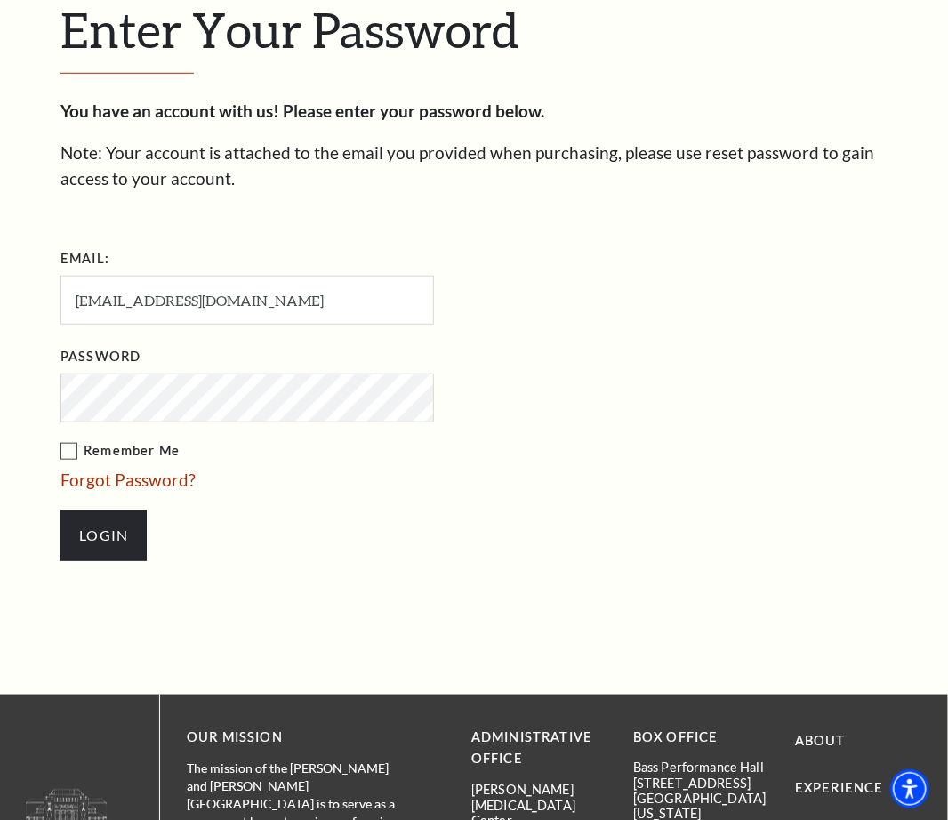
click at [106, 559] on li "Login" at bounding box center [335, 535] width 551 height 85
click at [109, 528] on input "Login" at bounding box center [103, 536] width 86 height 50
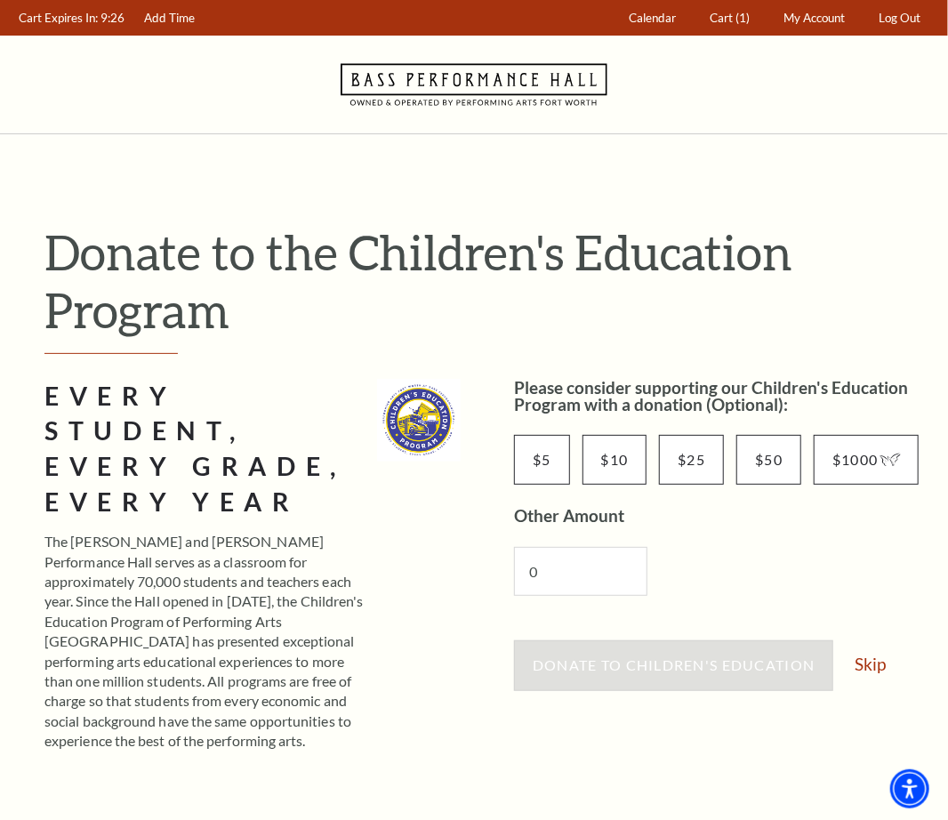
scroll to position [414, 0]
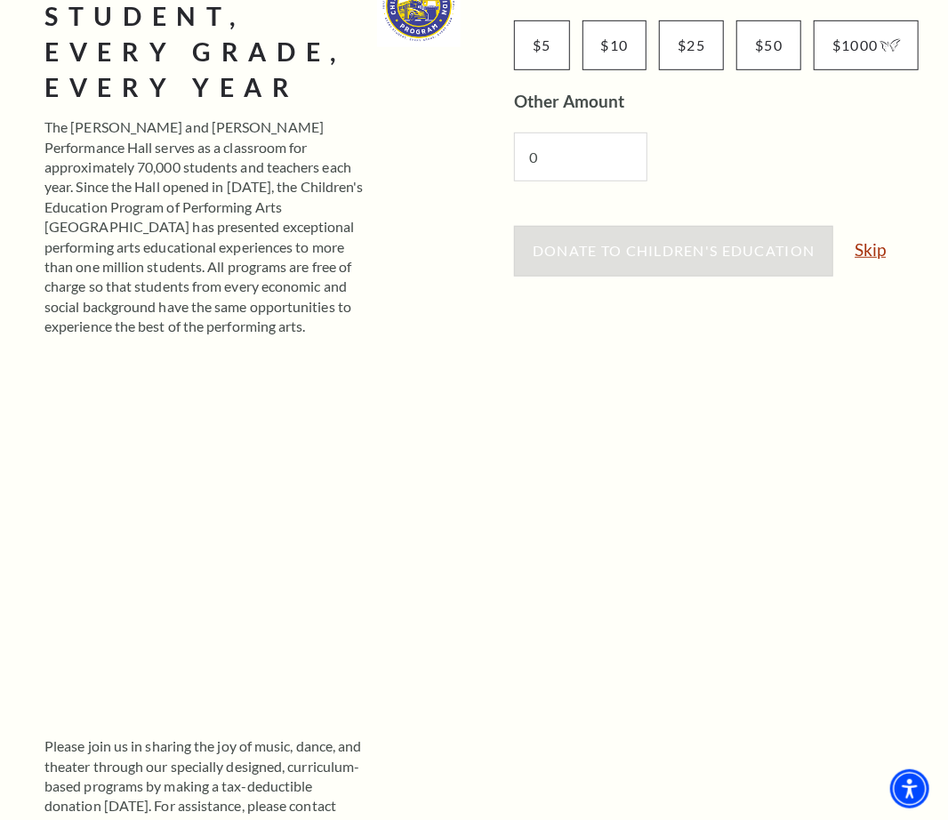
click at [866, 245] on link "Skip" at bounding box center [870, 249] width 31 height 17
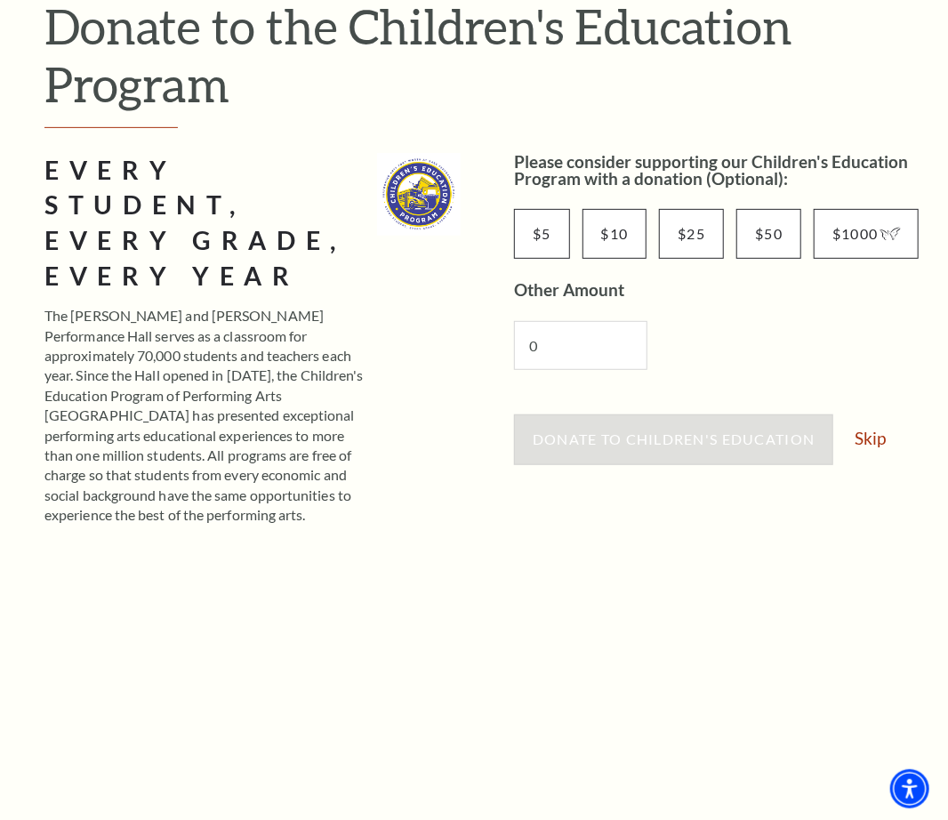
scroll to position [0, 0]
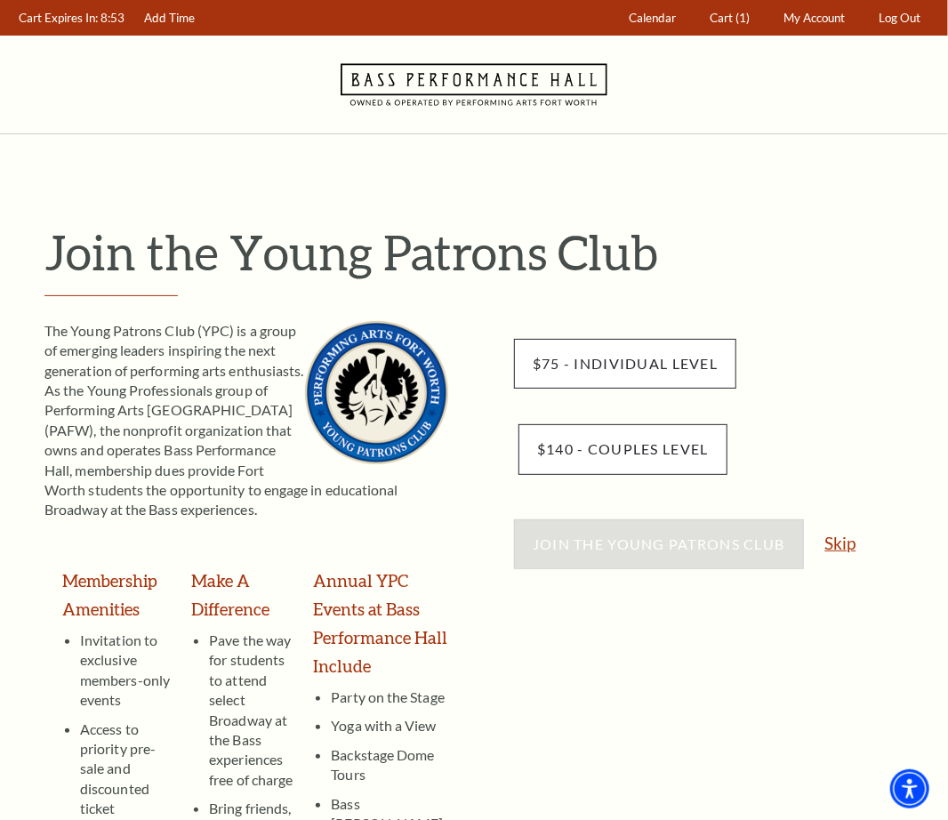
click at [849, 543] on link "Skip" at bounding box center [840, 543] width 31 height 17
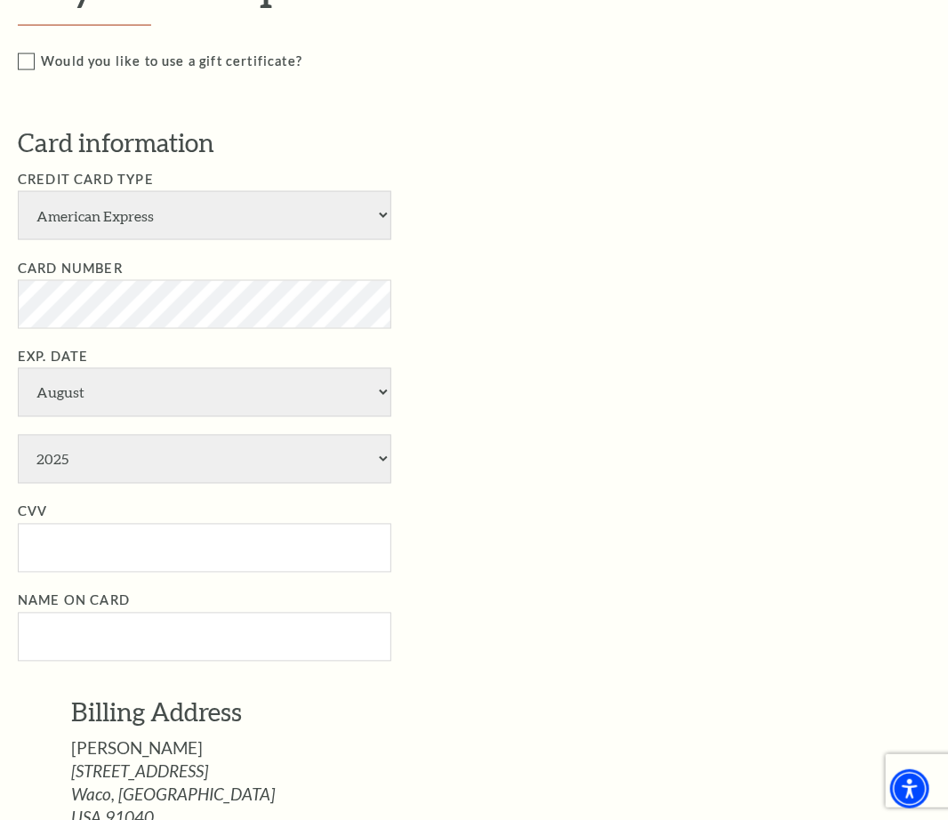
scroll to position [414, 0]
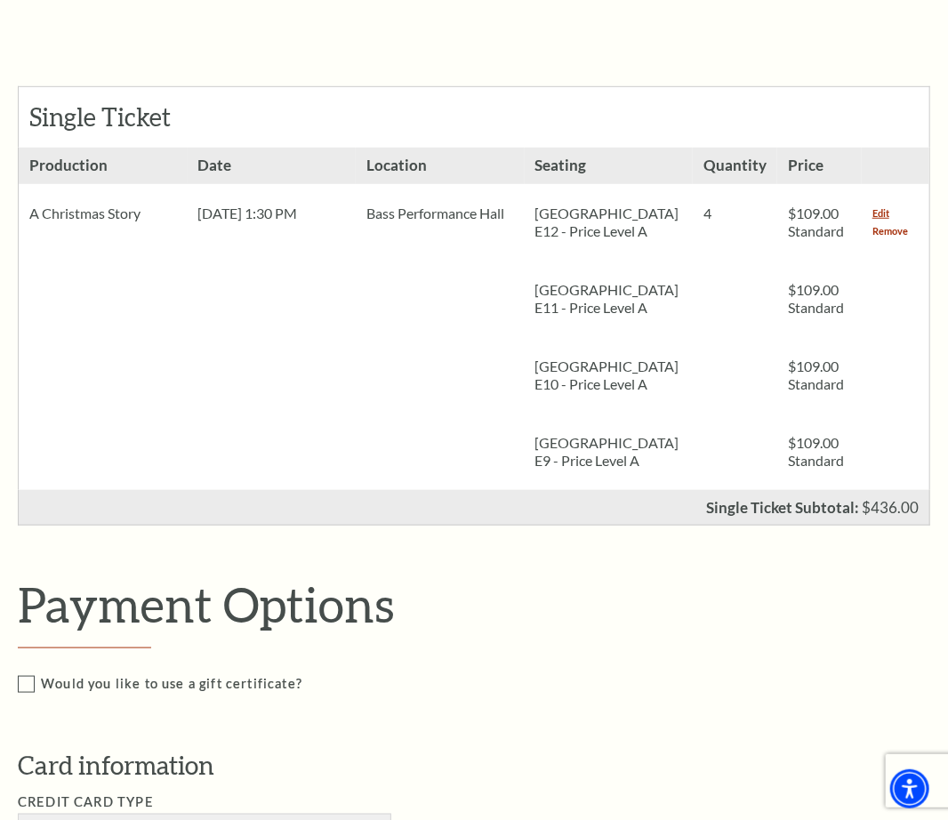
click at [884, 230] on link "Remove" at bounding box center [891, 231] width 36 height 18
